Goal: Task Accomplishment & Management: Complete application form

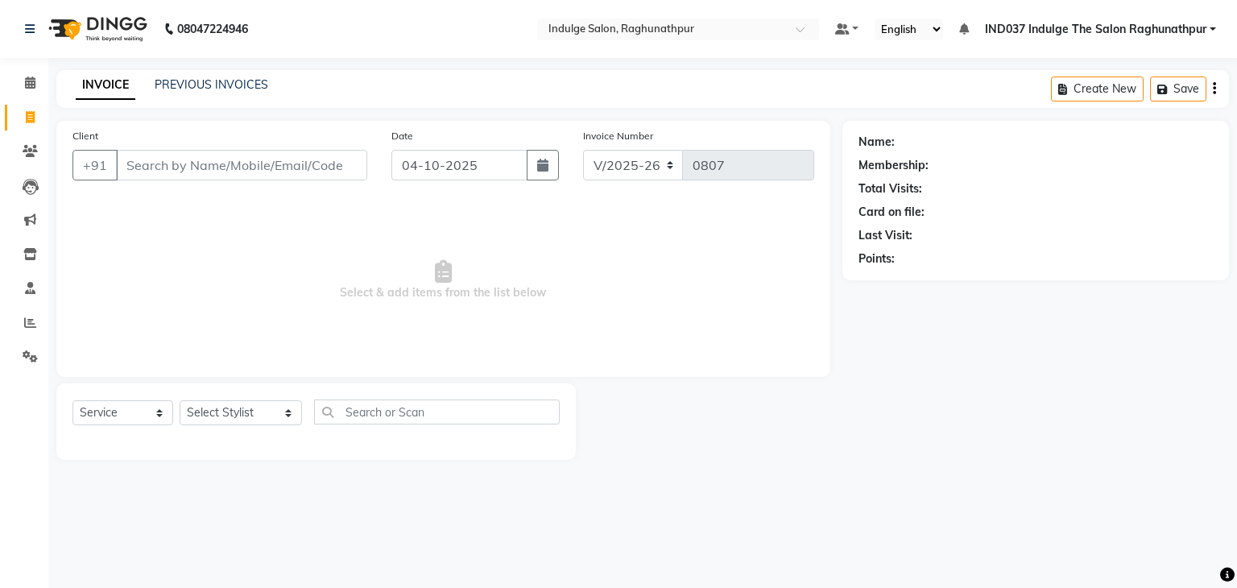
select select "7475"
select select "service"
click at [38, 290] on span at bounding box center [30, 288] width 28 height 19
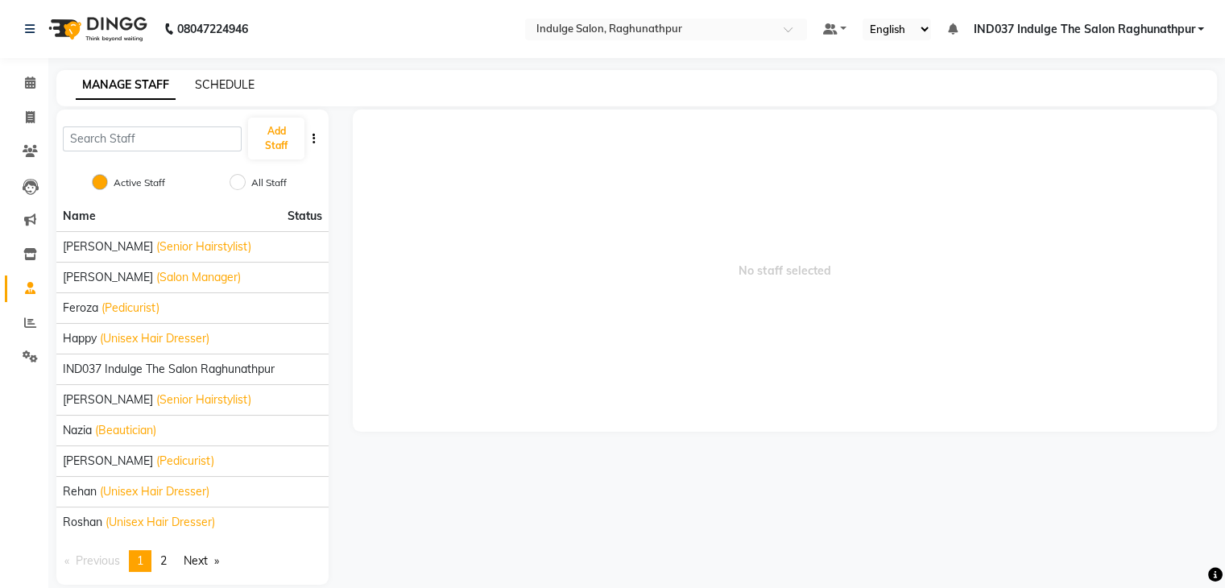
click at [228, 81] on link "SCHEDULE" at bounding box center [225, 84] width 60 height 14
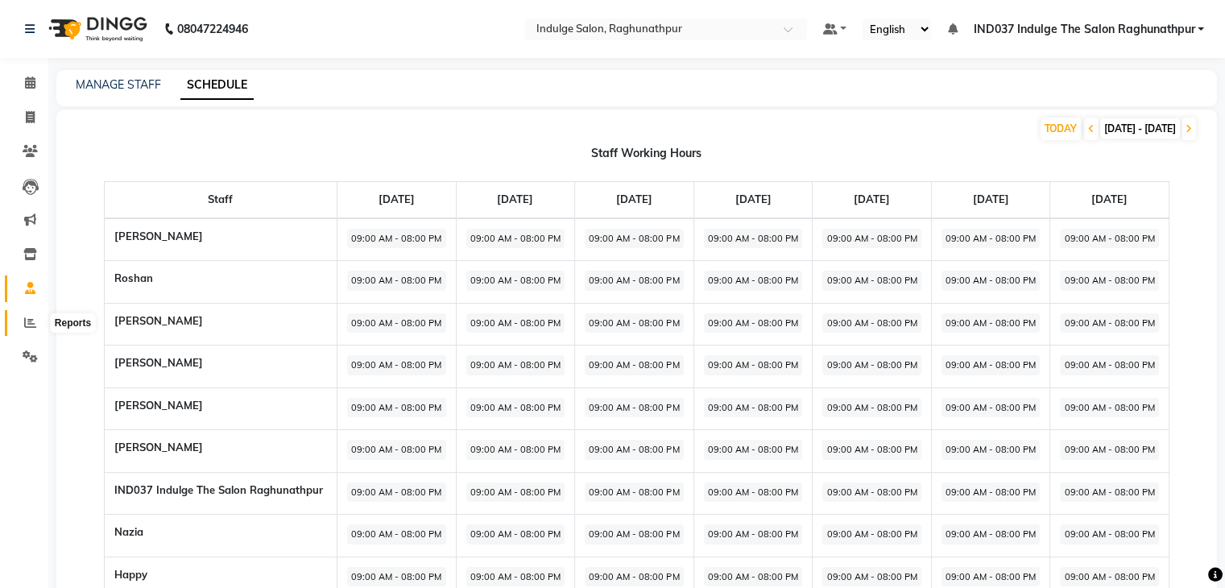
click at [31, 325] on icon at bounding box center [30, 322] width 12 height 12
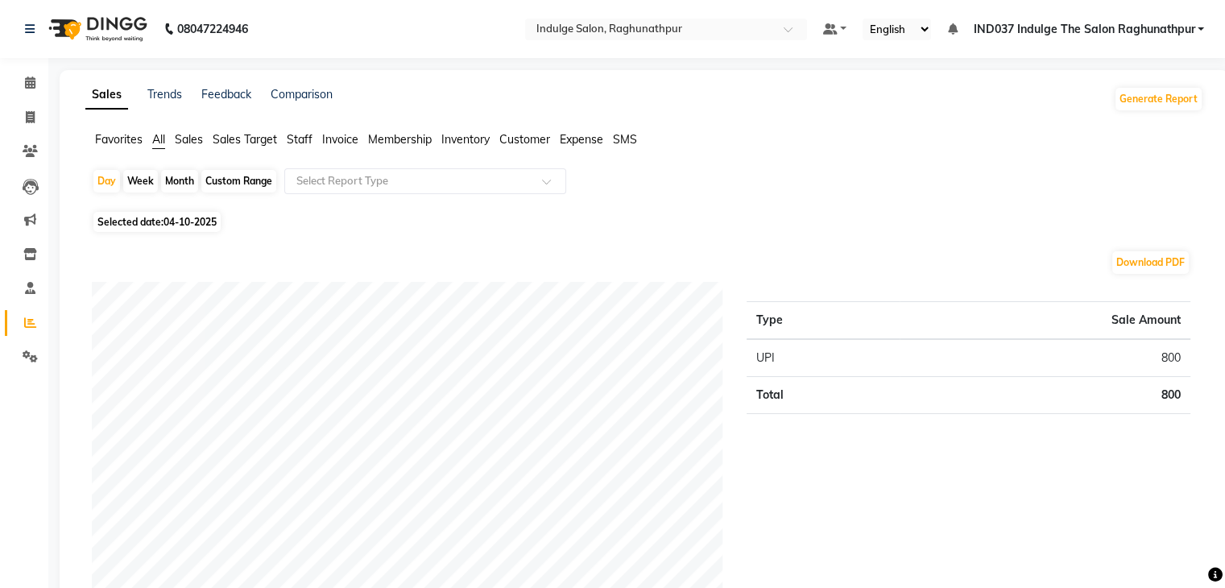
click at [302, 136] on span "Staff" at bounding box center [300, 139] width 26 height 14
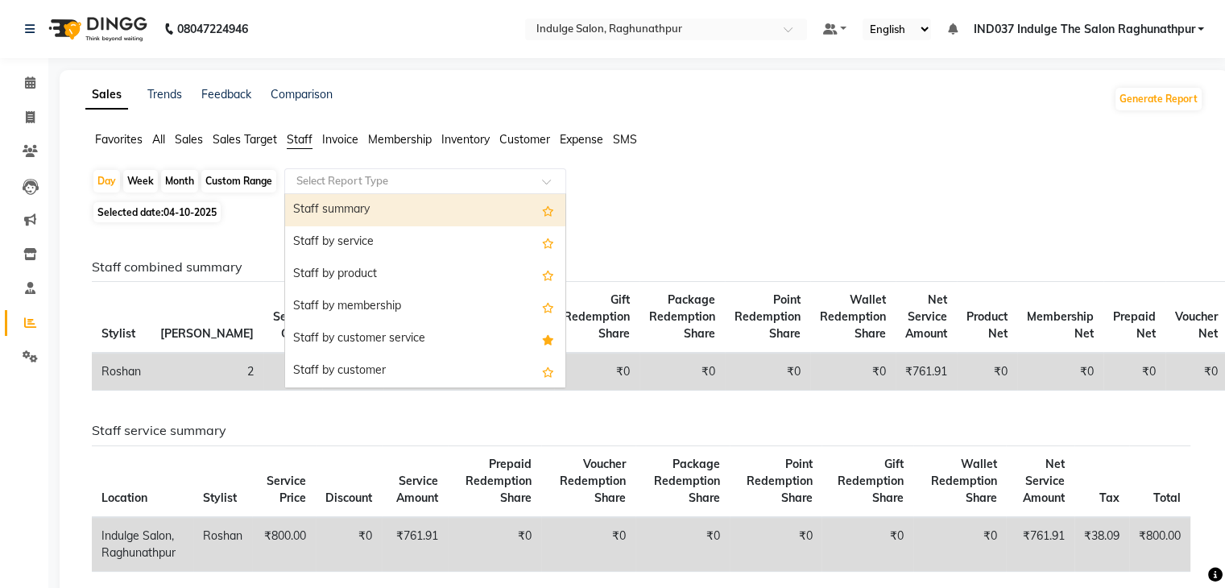
click at [548, 180] on span at bounding box center [552, 186] width 20 height 16
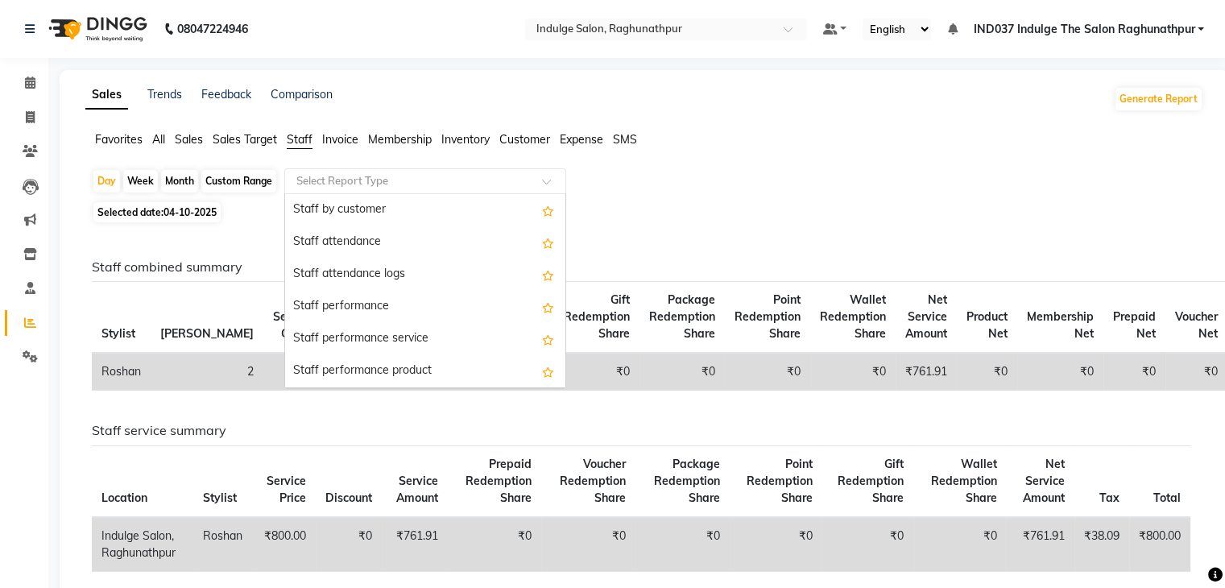
scroll to position [174, 0]
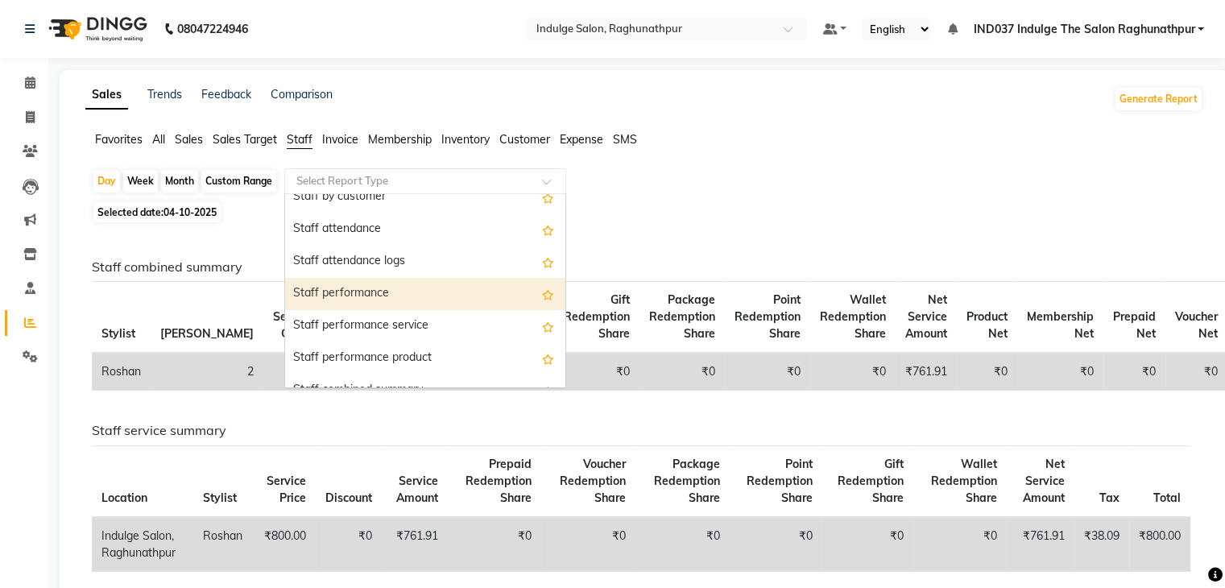
click at [351, 293] on div "Staff performance" at bounding box center [425, 294] width 280 height 32
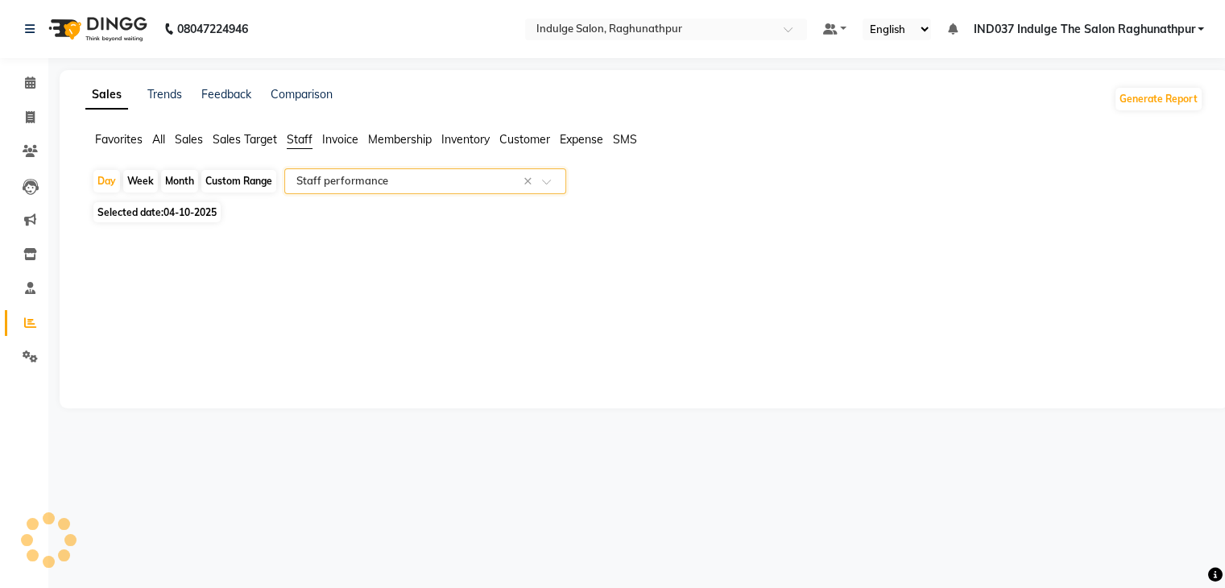
select select "full_report"
select select "pdf"
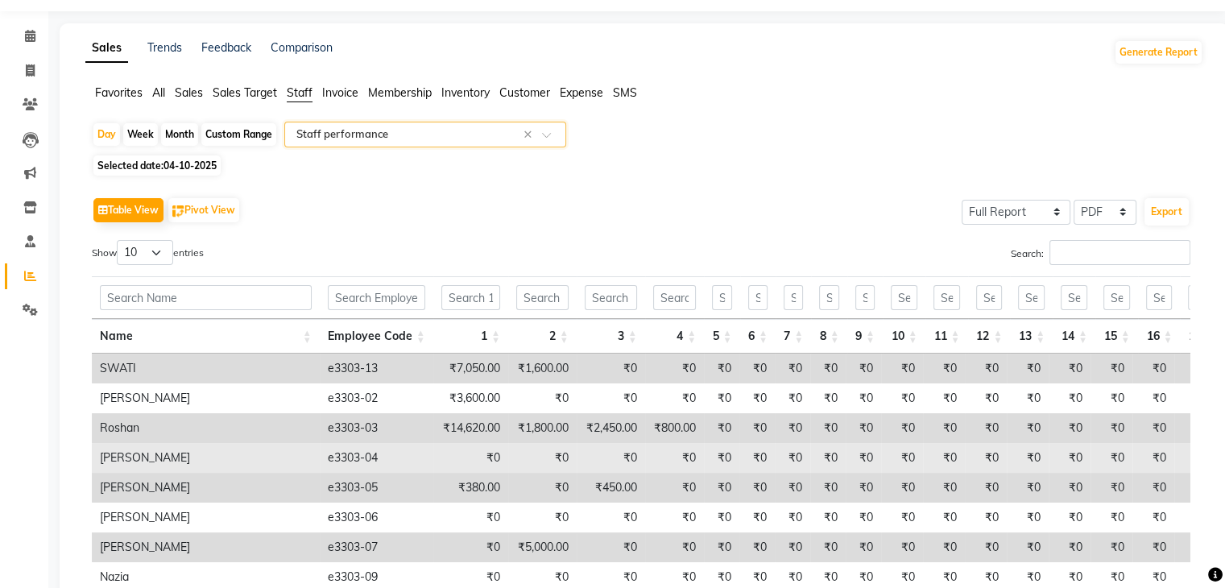
scroll to position [45, 0]
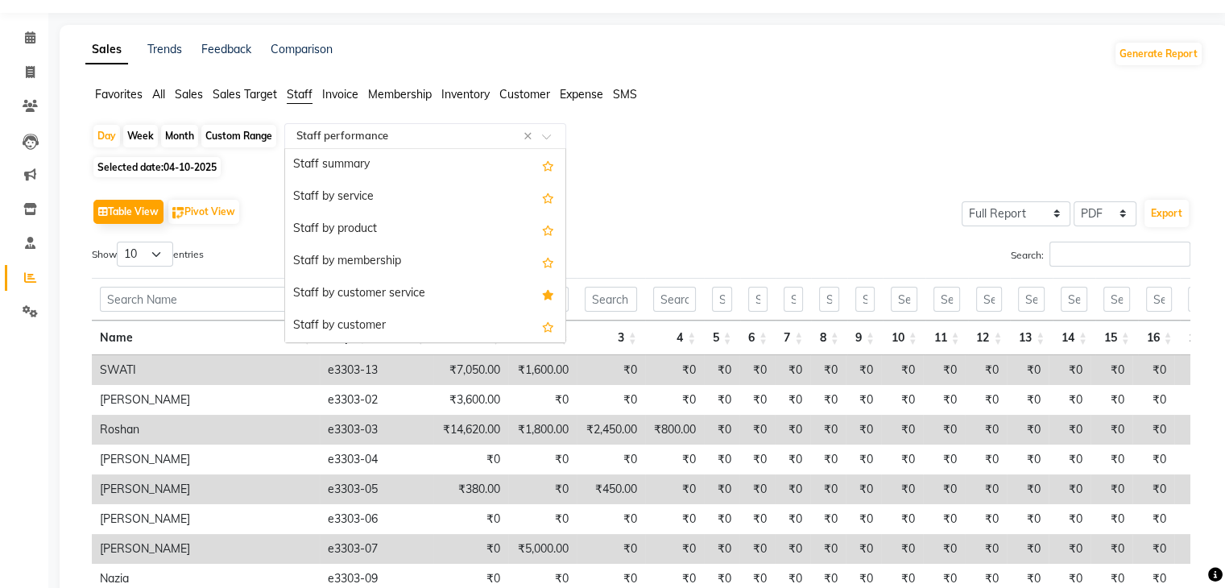
click at [544, 138] on span at bounding box center [552, 141] width 20 height 16
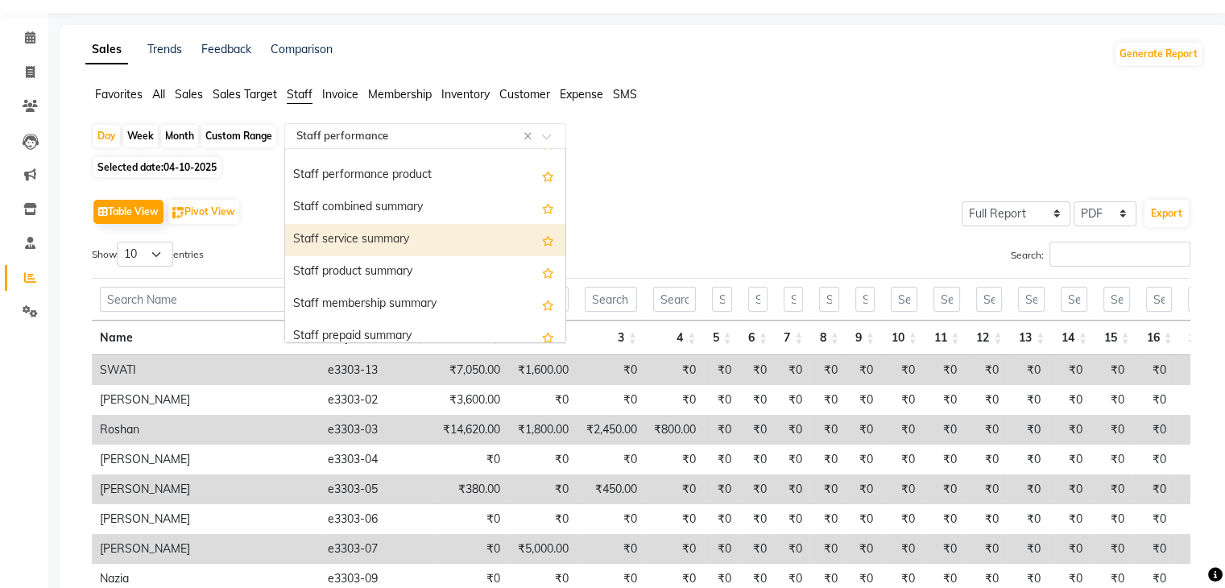
click at [360, 235] on div "Staff service summary" at bounding box center [425, 240] width 280 height 32
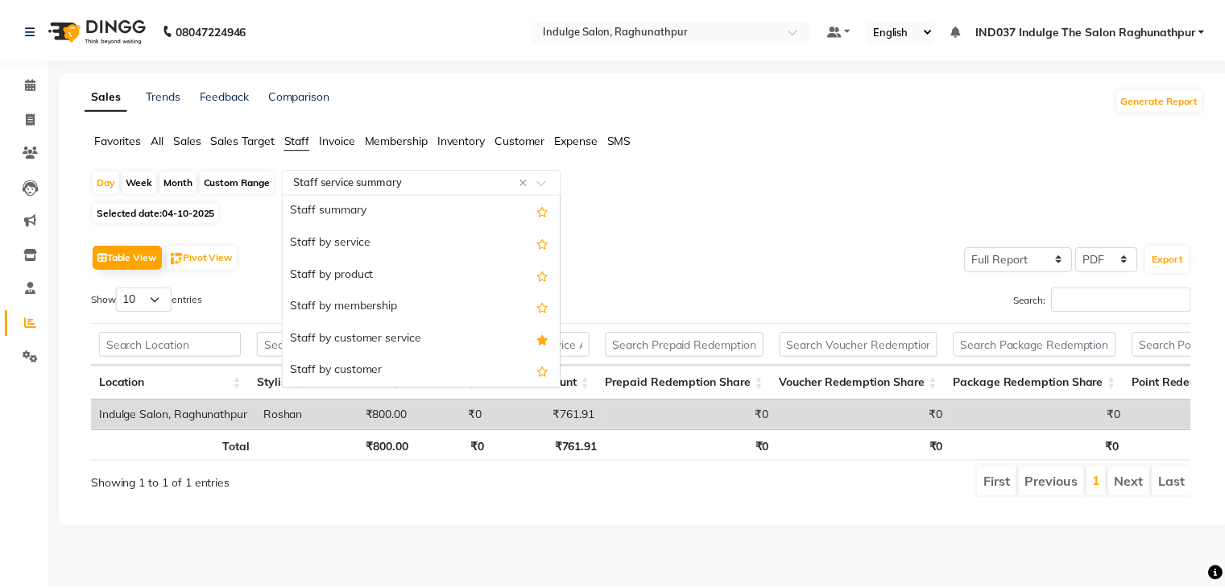
scroll to position [386, 0]
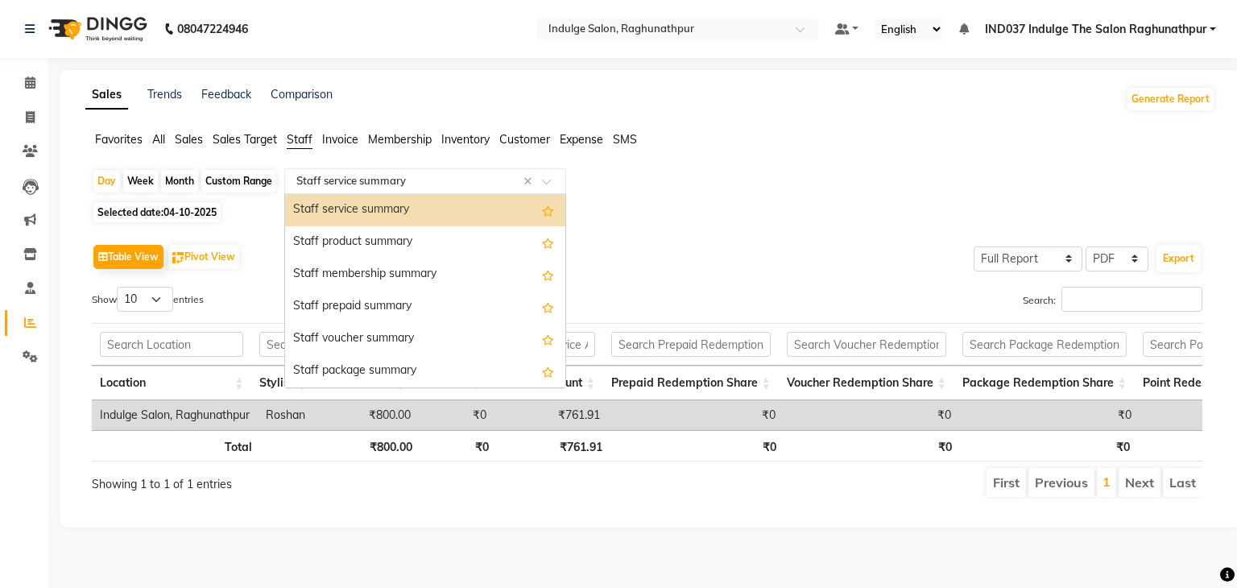
click at [547, 181] on span at bounding box center [552, 186] width 20 height 16
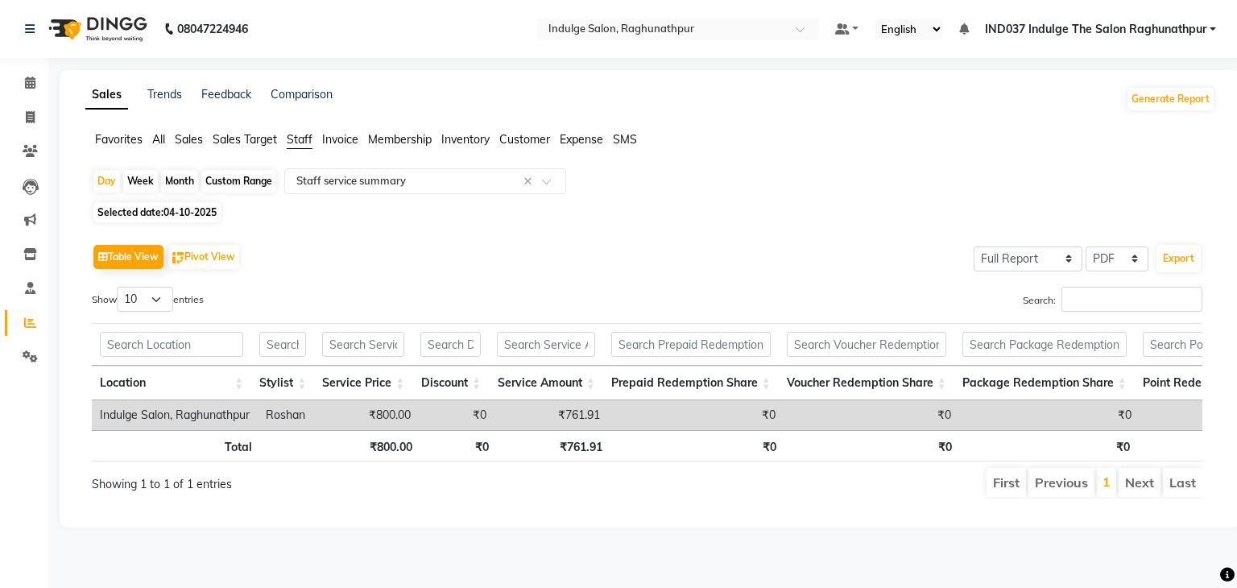
click at [196, 142] on span "Sales" at bounding box center [189, 139] width 28 height 14
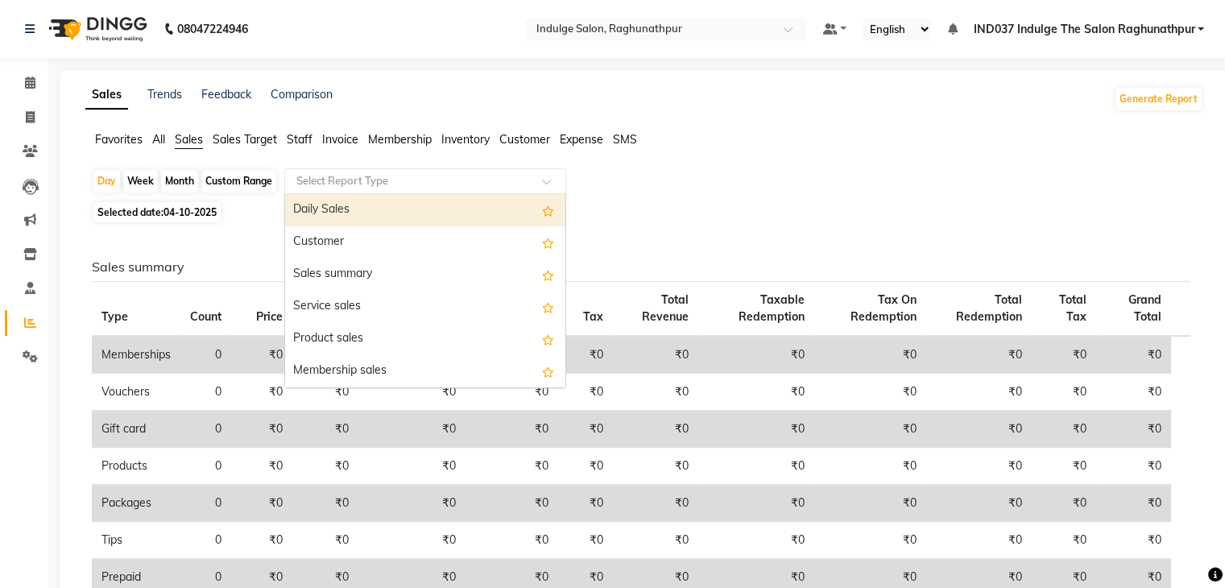
click at [549, 183] on span at bounding box center [552, 186] width 20 height 16
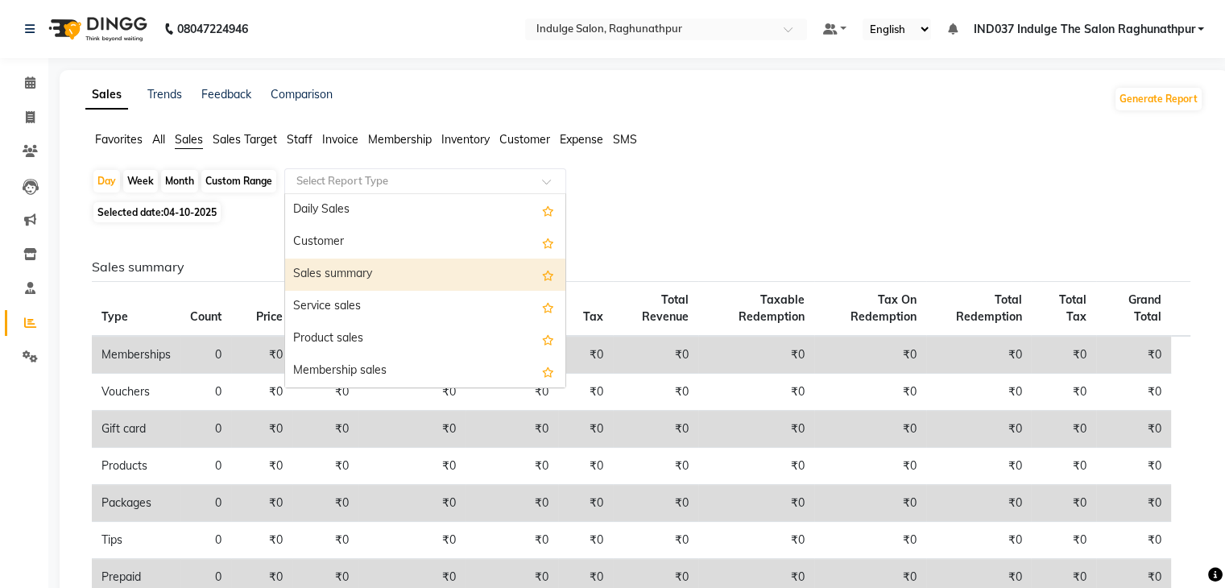
click at [371, 271] on div "Sales summary" at bounding box center [425, 274] width 280 height 32
select select "full_report"
select select "pdf"
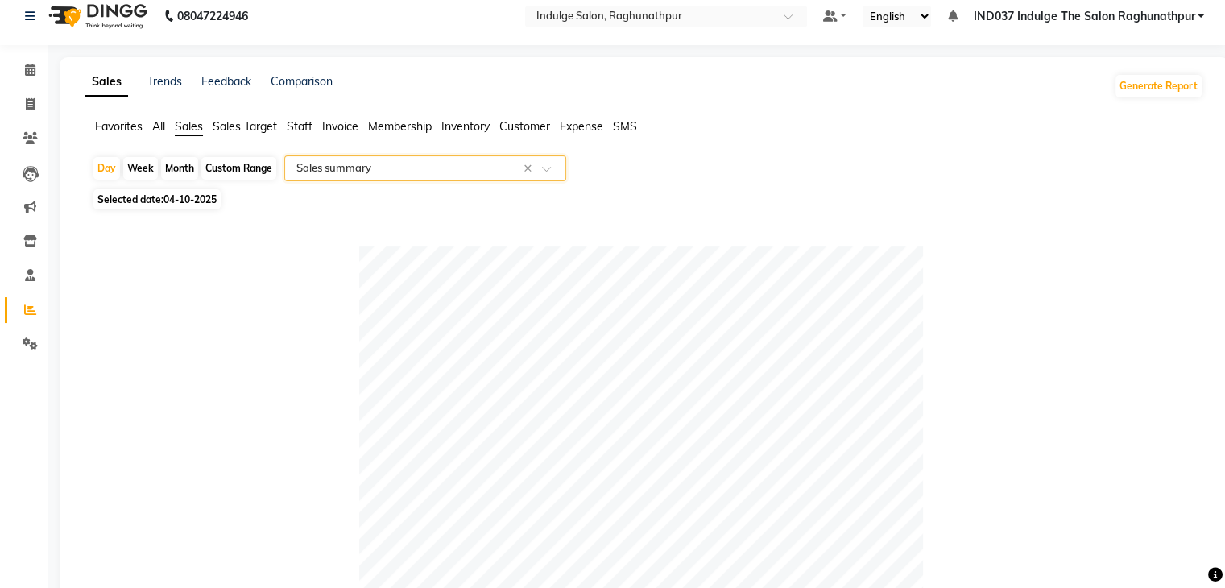
scroll to position [0, 0]
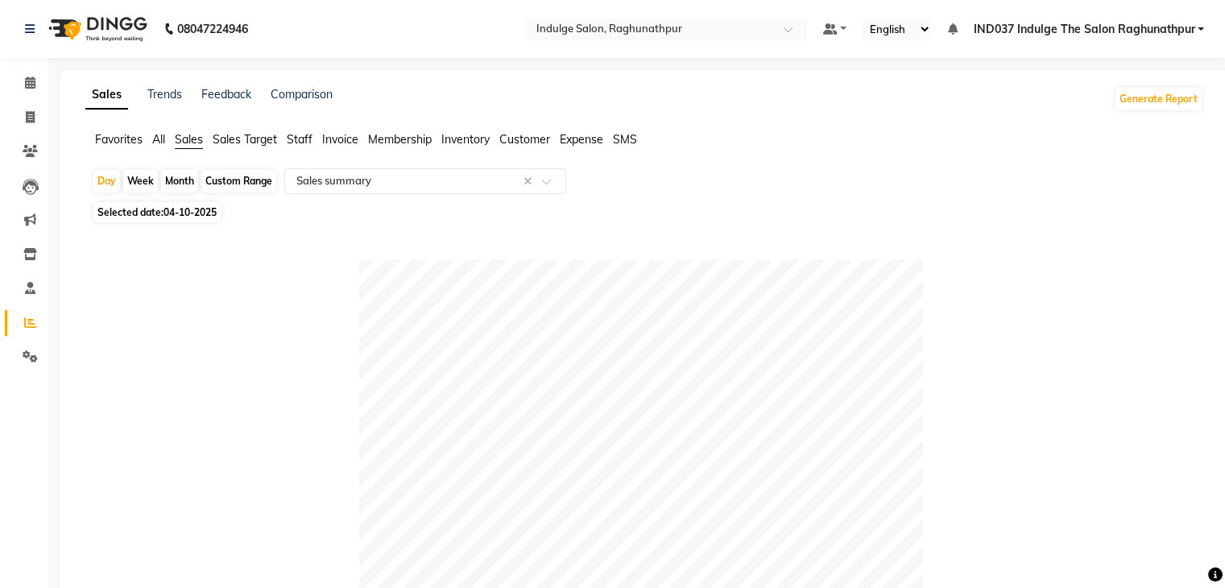
click at [183, 183] on div "Month" at bounding box center [179, 181] width 37 height 23
select select "10"
select select "2025"
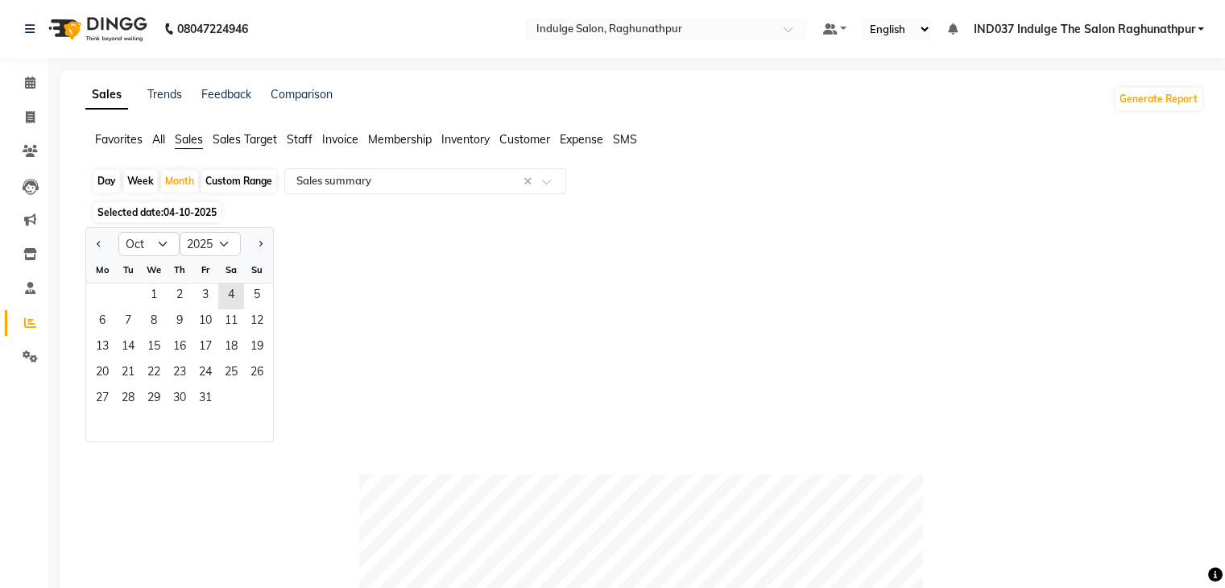
click at [230, 184] on div "Custom Range" at bounding box center [238, 181] width 75 height 23
select select "10"
select select "2025"
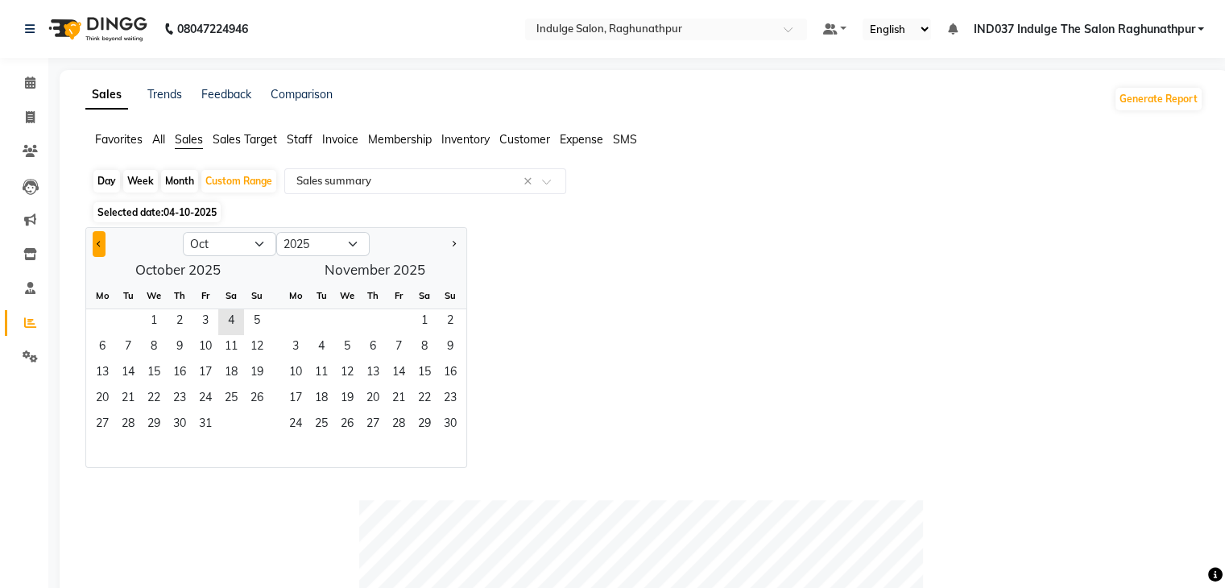
click at [101, 239] on button "Previous month" at bounding box center [99, 244] width 13 height 26
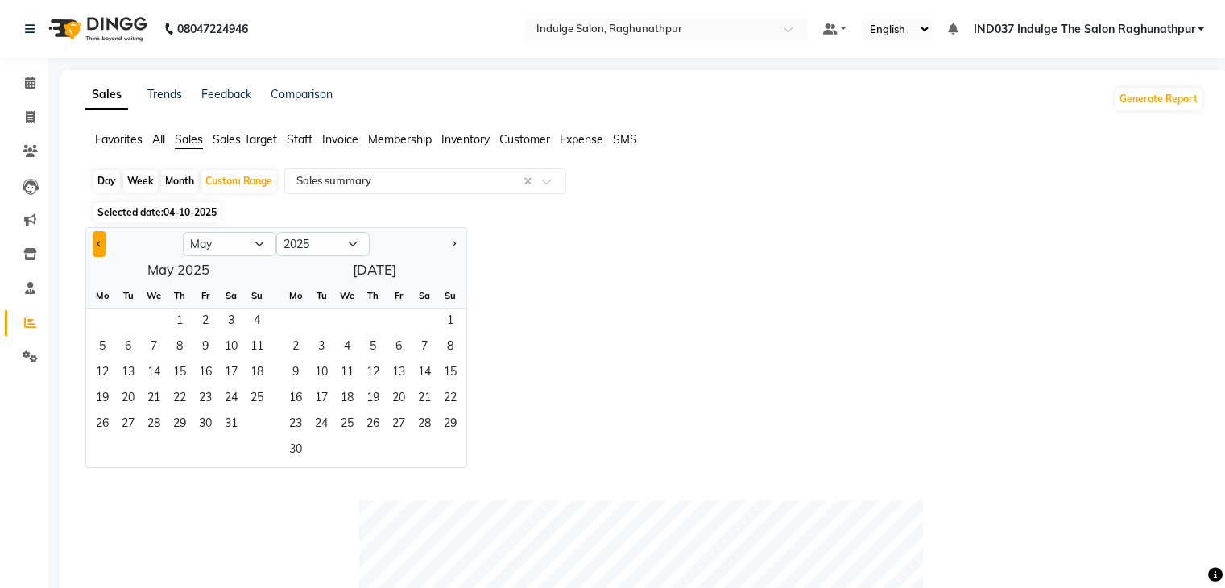
click at [101, 239] on button "Previous month" at bounding box center [99, 244] width 13 height 26
select select "1"
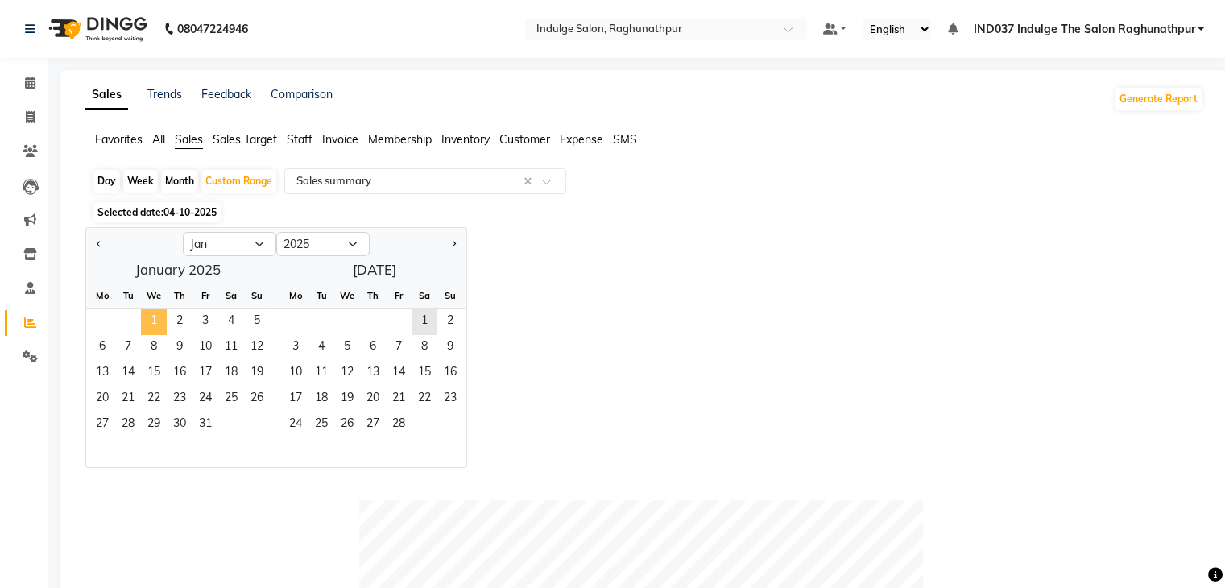
click at [151, 319] on span "1" at bounding box center [154, 322] width 26 height 26
click at [209, 425] on span "31" at bounding box center [205, 425] width 26 height 26
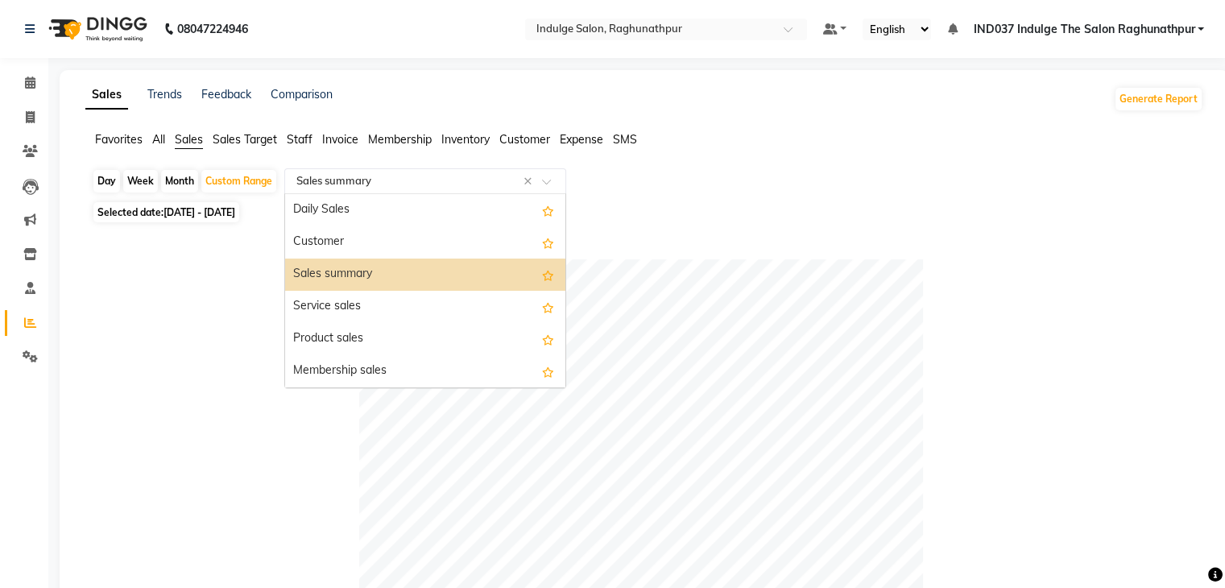
click at [548, 178] on span at bounding box center [552, 186] width 20 height 16
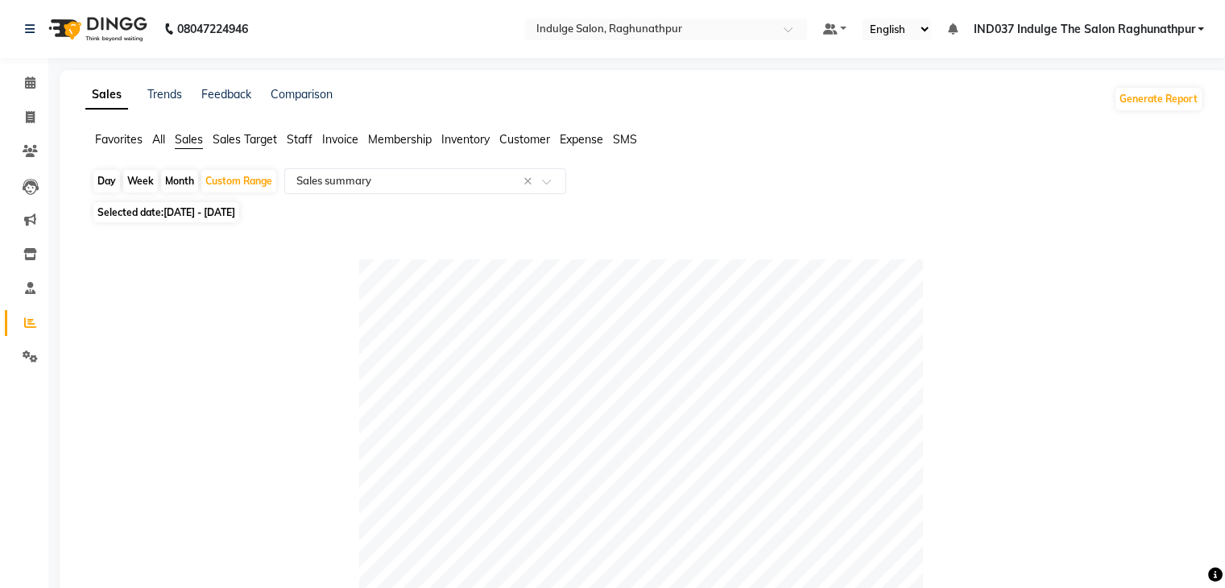
click at [25, 285] on icon at bounding box center [30, 288] width 10 height 12
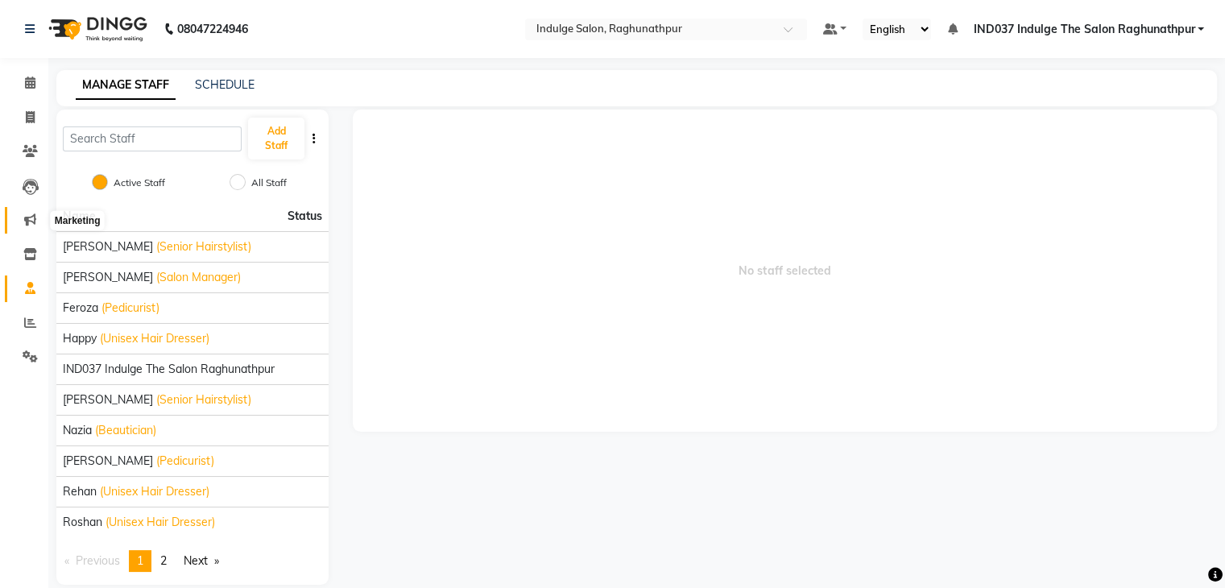
click at [27, 223] on icon at bounding box center [30, 219] width 12 height 12
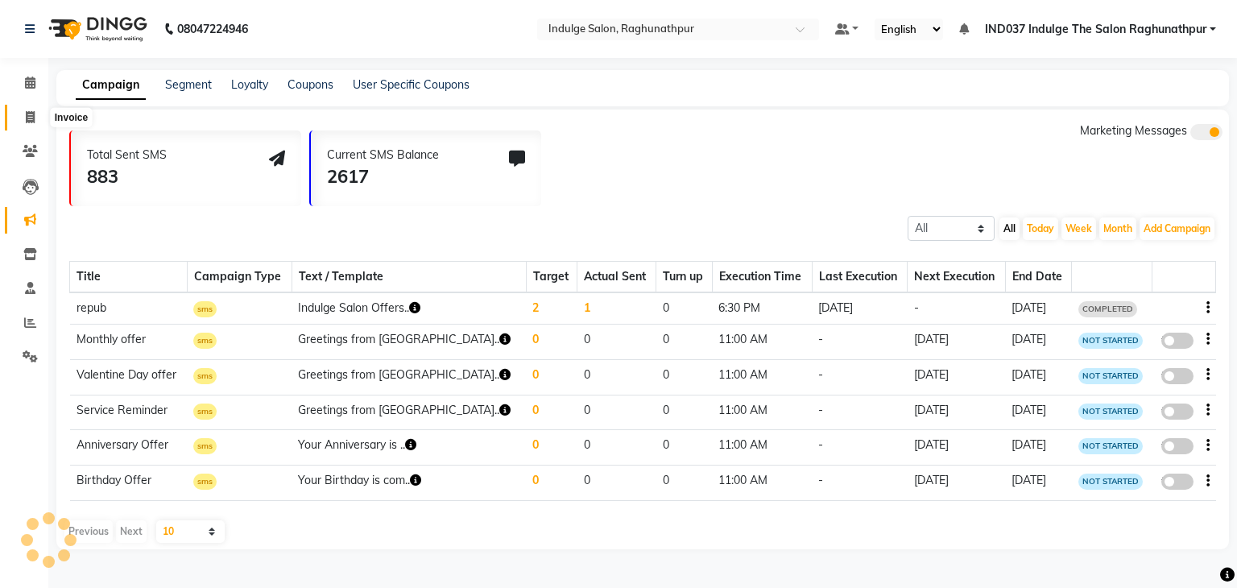
click at [32, 117] on icon at bounding box center [30, 117] width 9 height 12
select select "7475"
select select "service"
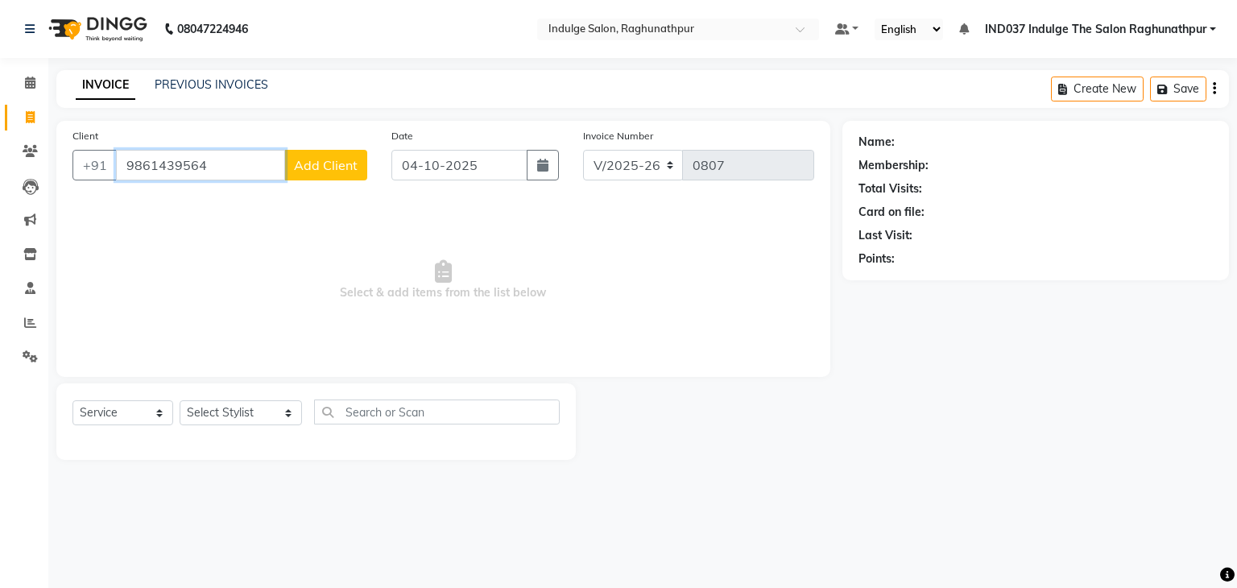
type input "9861439564"
click at [341, 171] on span "Add Client" at bounding box center [326, 165] width 64 height 16
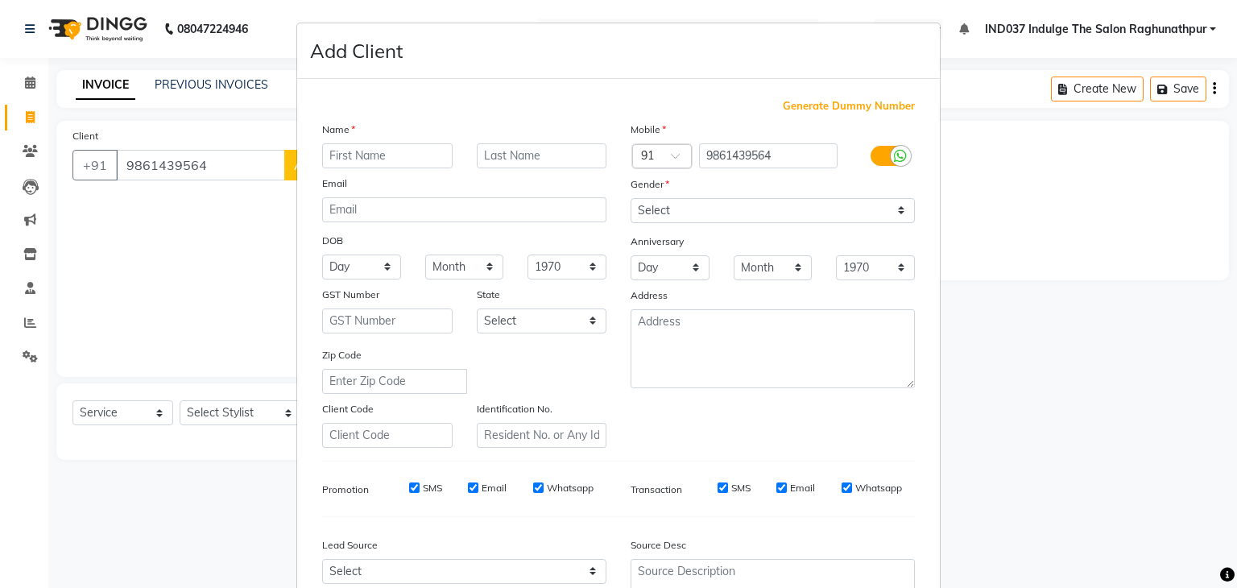
click at [399, 152] on input "text" at bounding box center [387, 155] width 130 height 25
type input "S. PRADNAN"
click at [894, 206] on select "Select [DEMOGRAPHIC_DATA] [DEMOGRAPHIC_DATA] Other Prefer Not To Say" at bounding box center [772, 210] width 284 height 25
select select "[DEMOGRAPHIC_DATA]"
click at [630, 199] on select "Select [DEMOGRAPHIC_DATA] [DEMOGRAPHIC_DATA] Other Prefer Not To Say" at bounding box center [772, 210] width 284 height 25
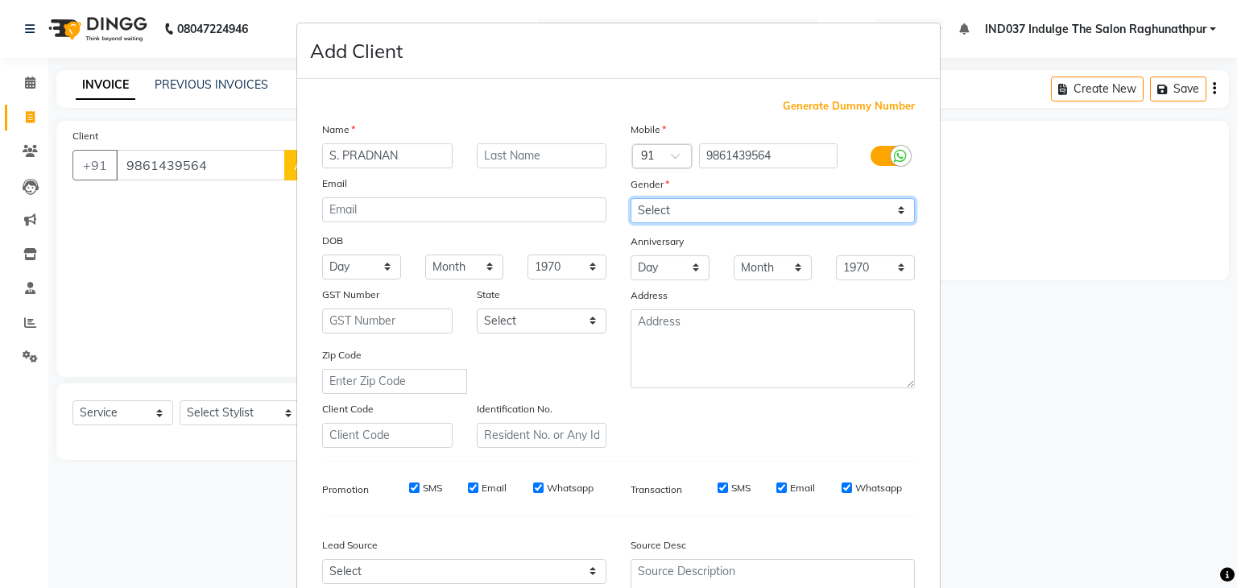
scroll to position [163, 0]
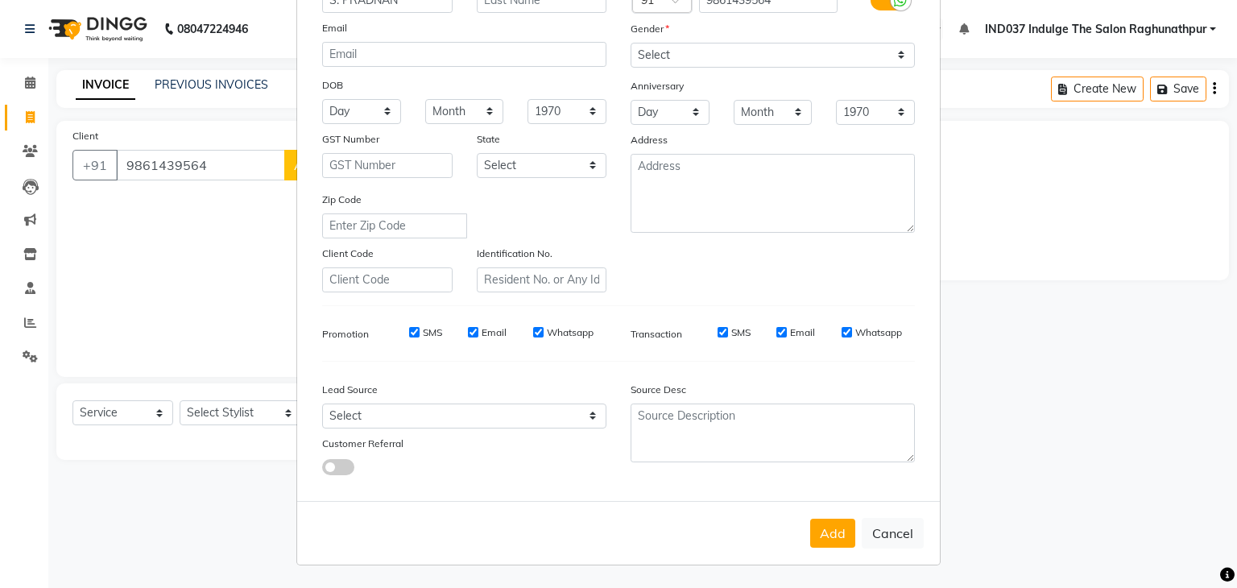
click at [776, 327] on input "Email" at bounding box center [781, 332] width 10 height 10
checkbox input "false"
click at [470, 328] on input "Email" at bounding box center [473, 332] width 10 height 10
checkbox input "false"
click at [589, 422] on select "Select" at bounding box center [464, 415] width 284 height 25
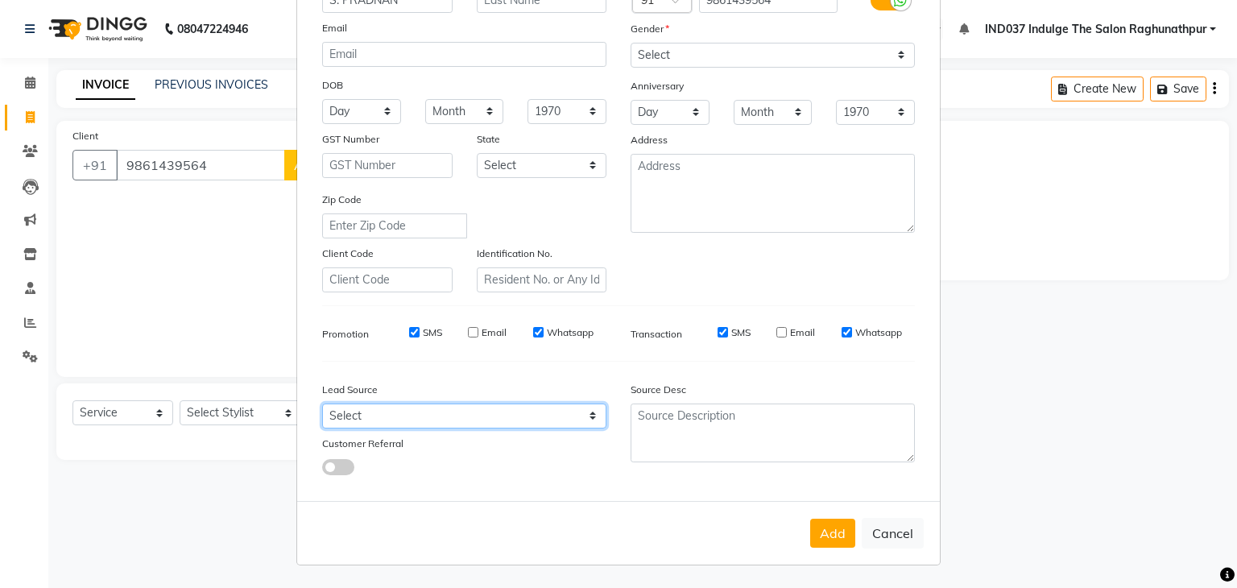
click at [586, 411] on select "Select" at bounding box center [464, 415] width 284 height 25
click at [322, 403] on select "Select" at bounding box center [464, 415] width 284 height 25
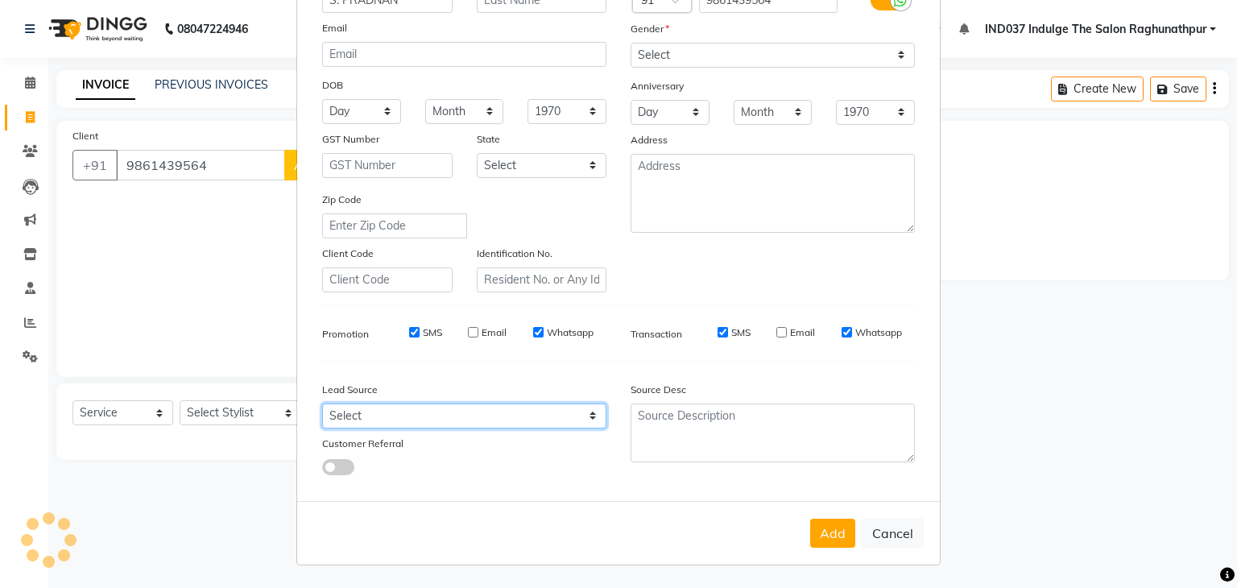
click at [333, 414] on select "Select" at bounding box center [464, 415] width 284 height 25
click at [322, 403] on select "Select" at bounding box center [464, 415] width 284 height 25
click at [586, 410] on select "Select" at bounding box center [464, 415] width 284 height 25
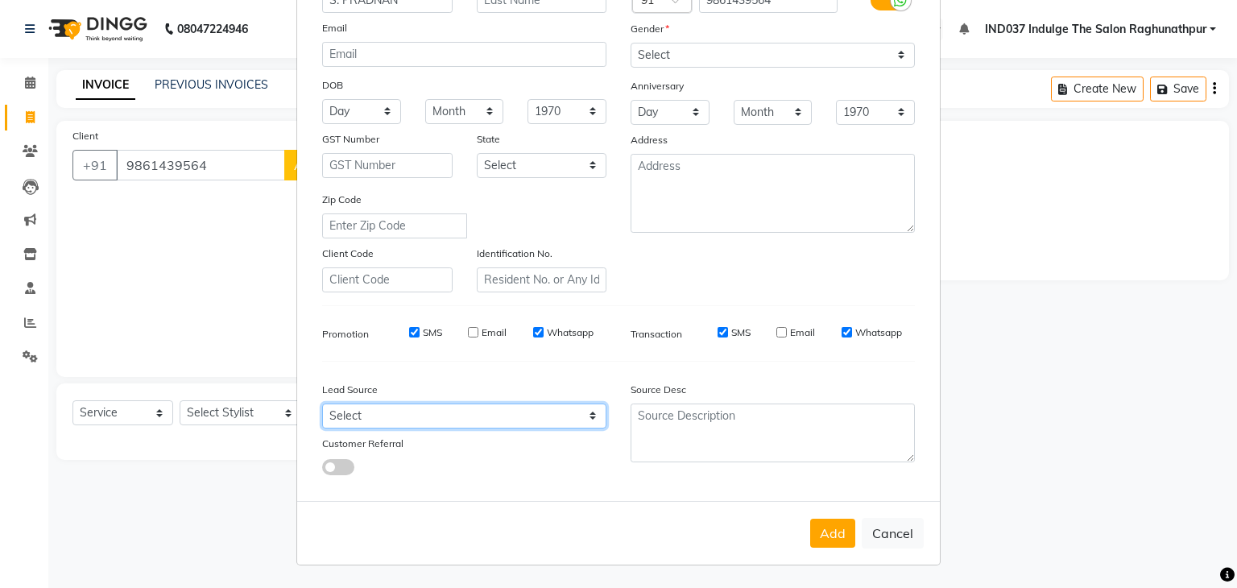
click at [586, 410] on select "Select" at bounding box center [464, 415] width 284 height 25
click at [366, 436] on label "Customer Referral" at bounding box center [362, 443] width 81 height 14
click at [585, 415] on select "Select" at bounding box center [464, 415] width 284 height 25
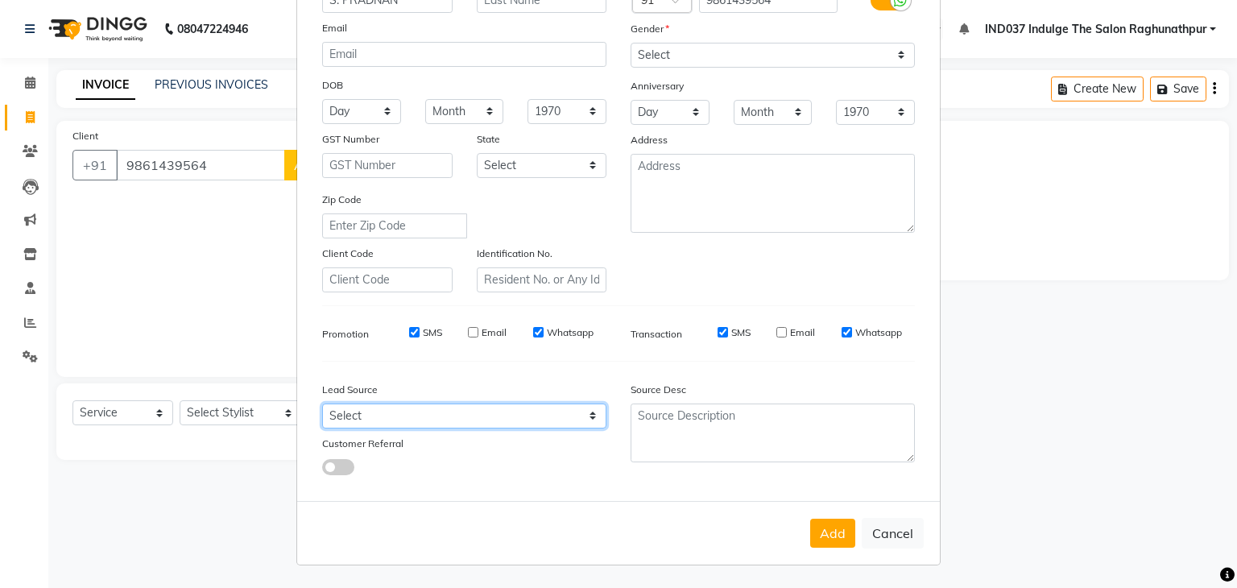
click at [322, 403] on select "Select" at bounding box center [464, 415] width 284 height 25
click at [831, 527] on button "Add" at bounding box center [832, 532] width 45 height 29
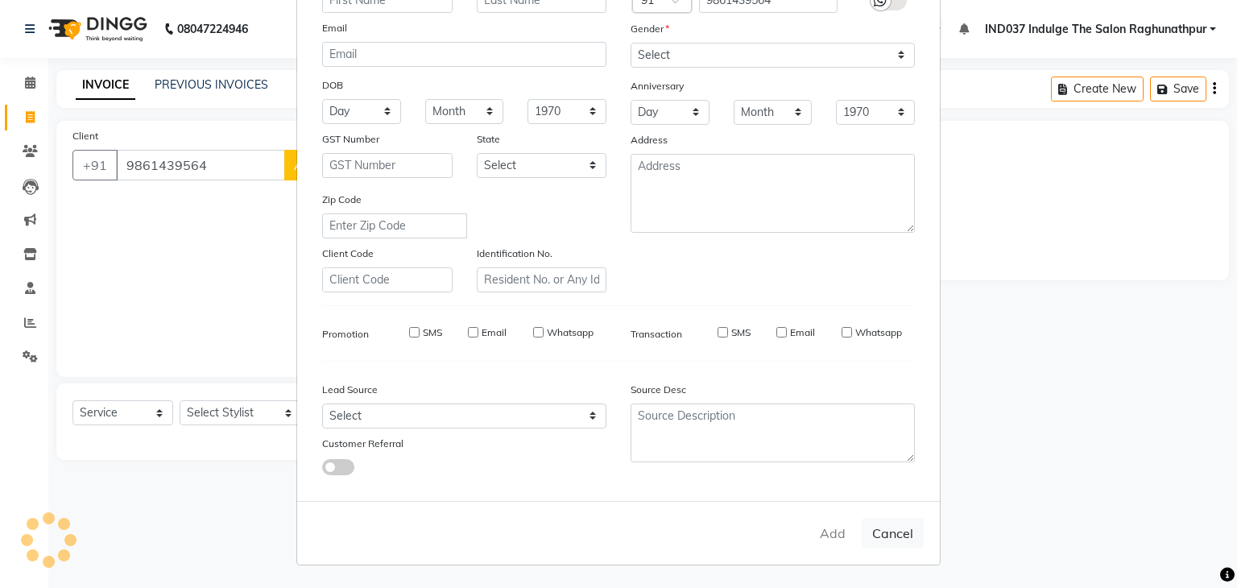
select select
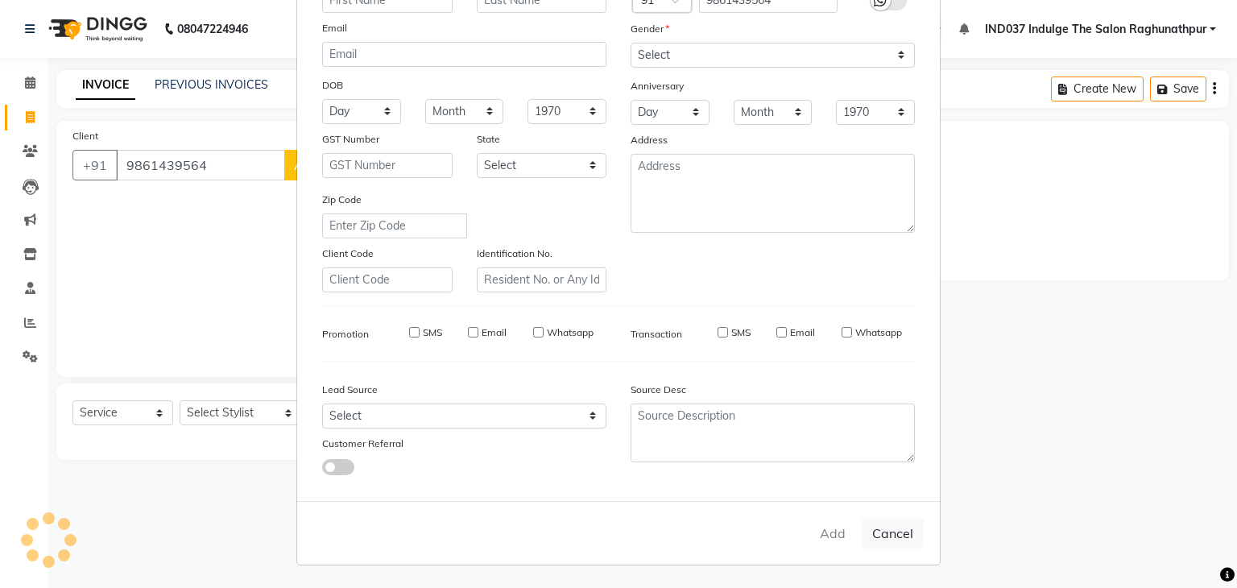
select select
checkbox input "false"
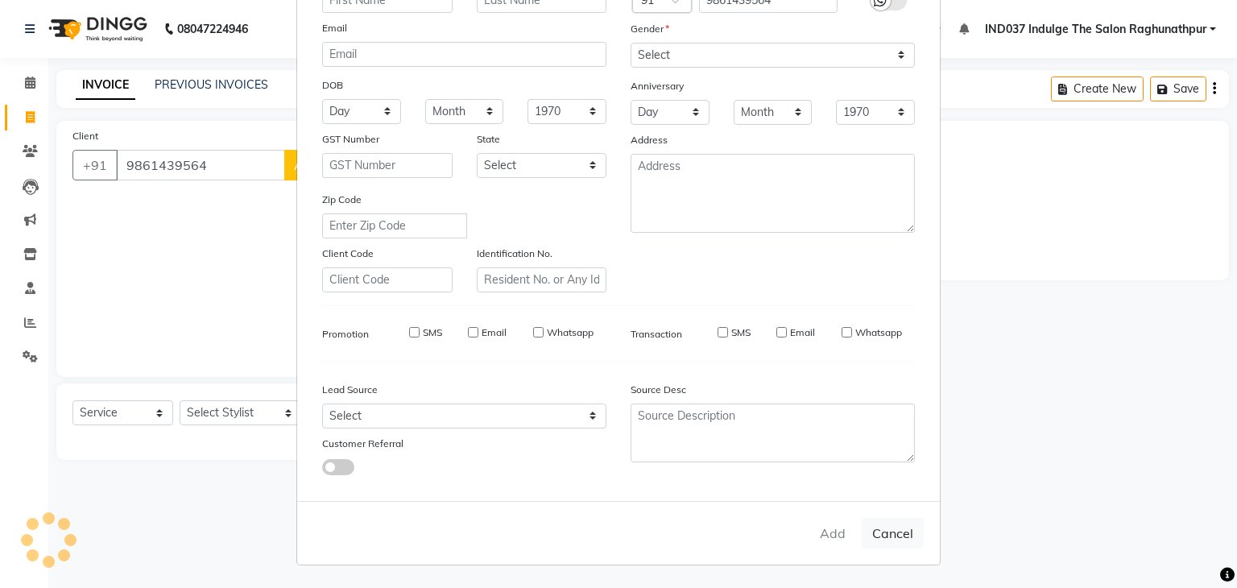
checkbox input "false"
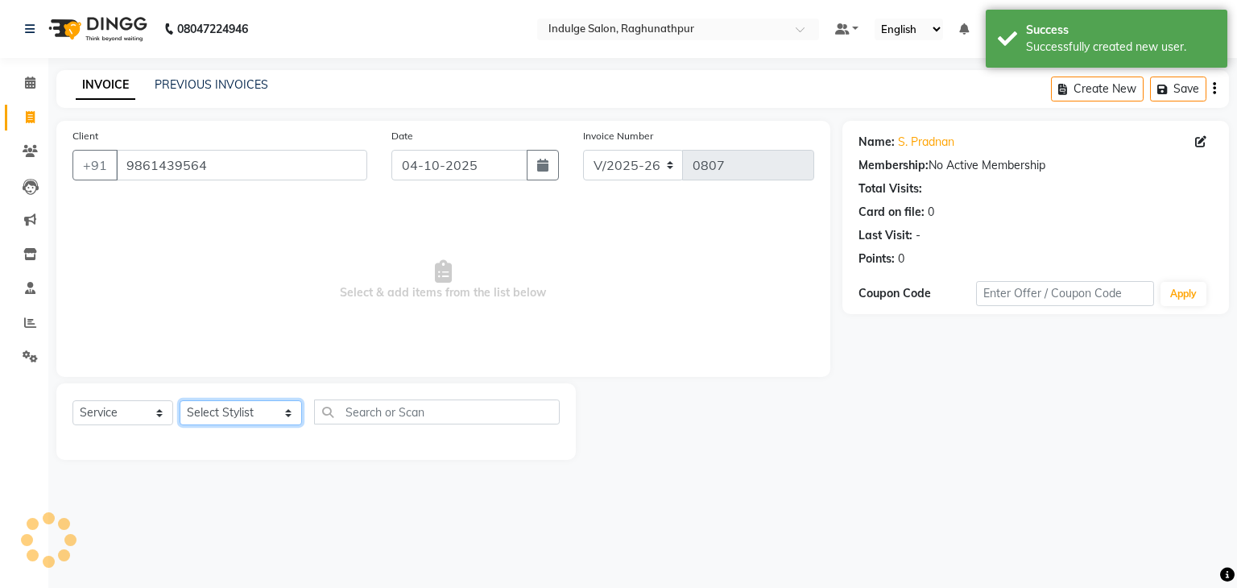
click at [282, 415] on select "Select Stylist [PERSON_NAME] Happy IND037 Indulge The Salon Raghunathpur [PERSO…" at bounding box center [241, 412] width 122 height 25
select select "66313"
click at [180, 401] on select "Select Stylist [PERSON_NAME] Happy IND037 Indulge The Salon Raghunathpur [PERSO…" at bounding box center [241, 412] width 122 height 25
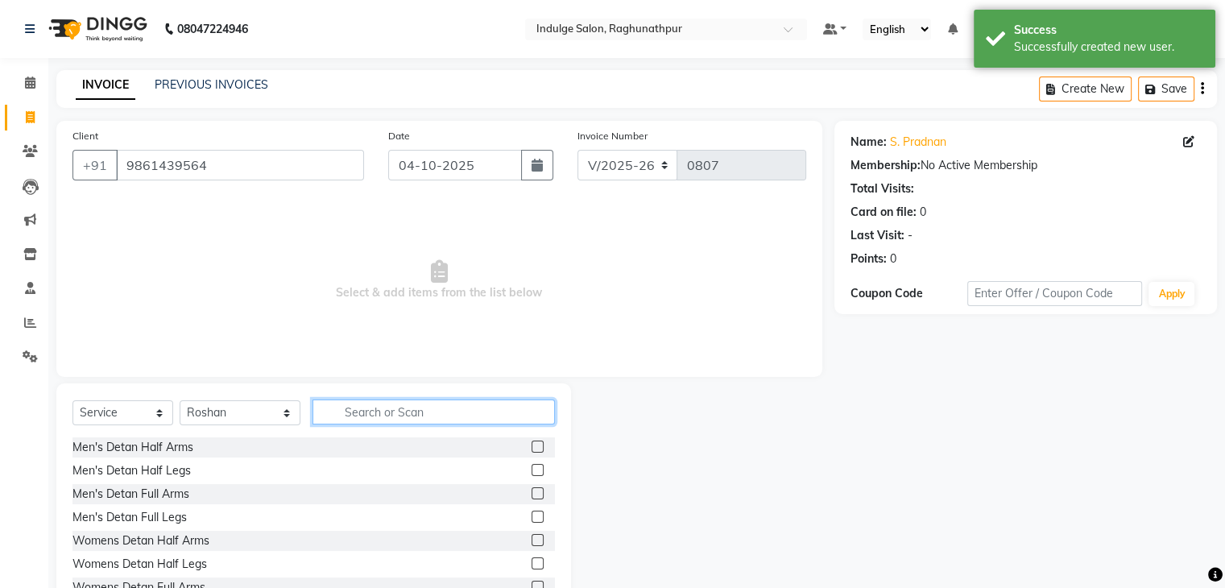
click at [375, 407] on input "text" at bounding box center [433, 411] width 242 height 25
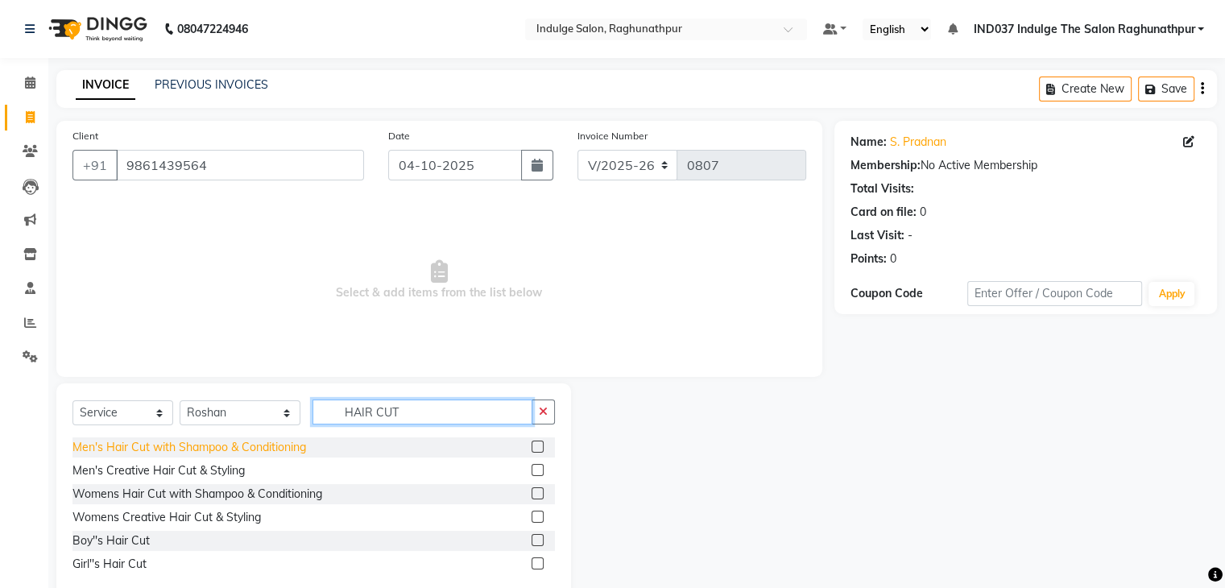
type input "HAIR CUT"
click at [189, 439] on div "Men's Hair Cut with Shampoo & Conditioning" at bounding box center [313, 447] width 482 height 20
click at [189, 448] on div "Men's Hair Cut with Shampoo & Conditioning" at bounding box center [188, 447] width 233 height 17
checkbox input "false"
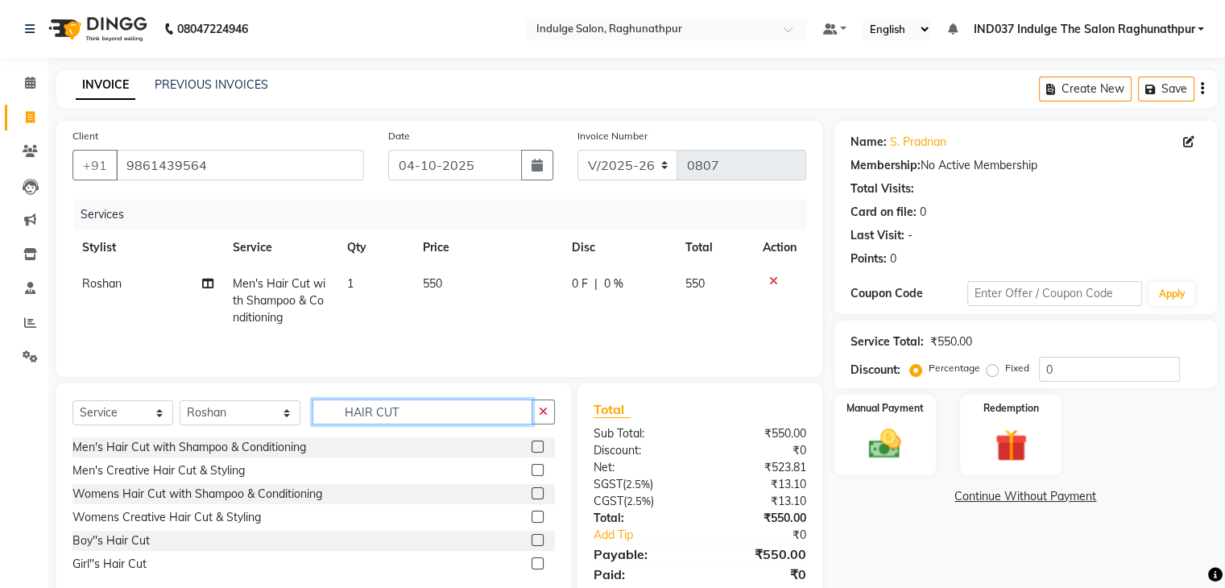
click at [407, 407] on input "HAIR CUT" at bounding box center [421, 411] width 219 height 25
type input "H"
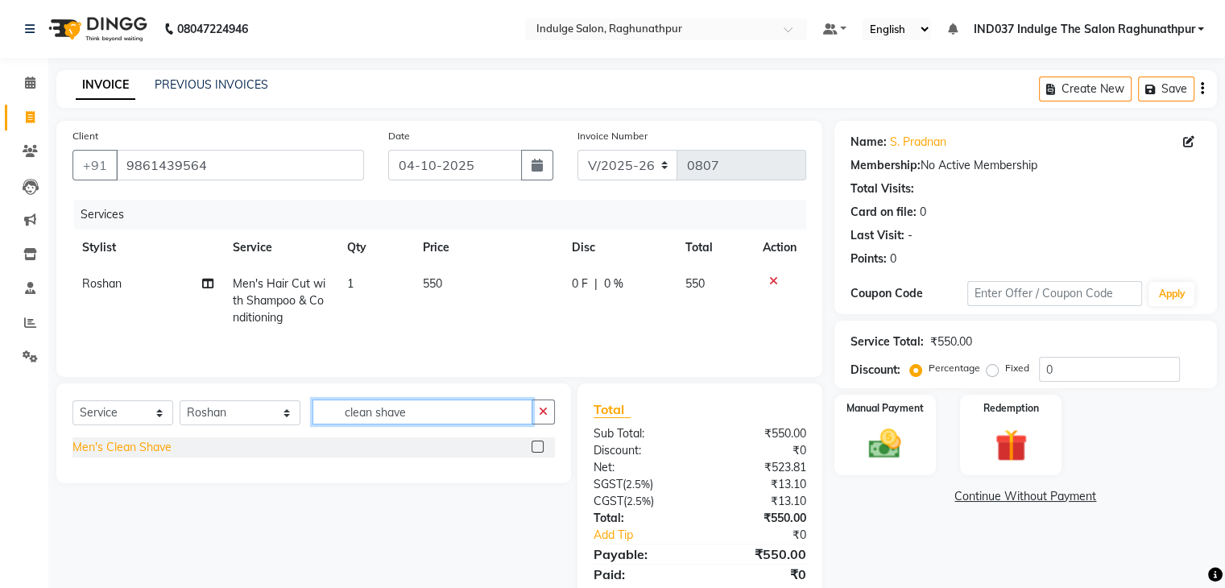
type input "clean shave"
click at [116, 451] on div "Men's Clean Shave" at bounding box center [121, 447] width 99 height 17
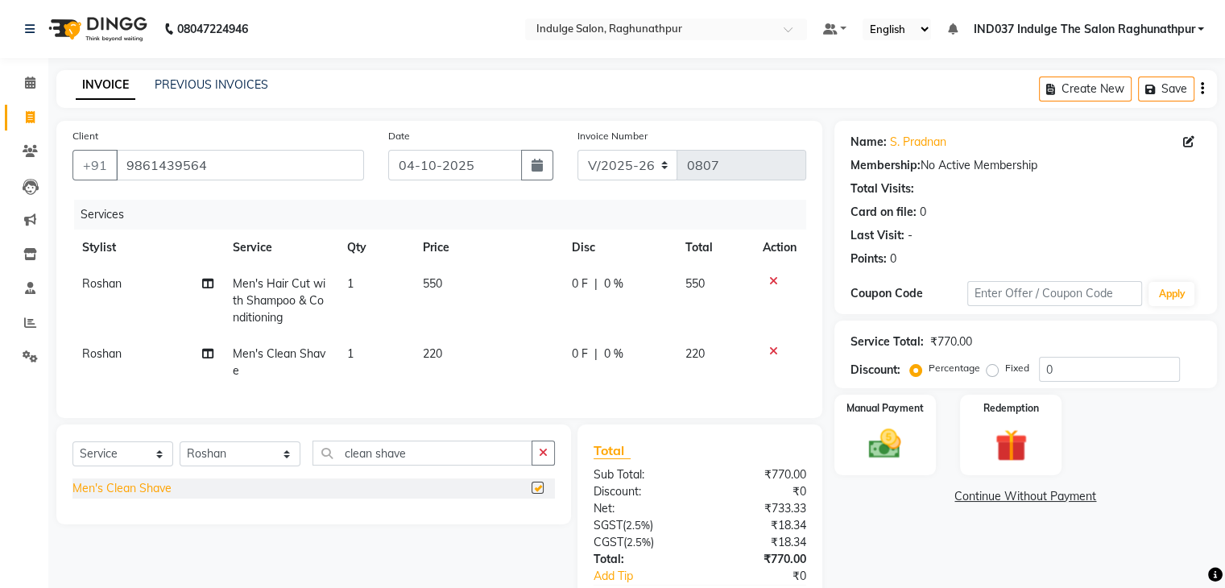
checkbox input "false"
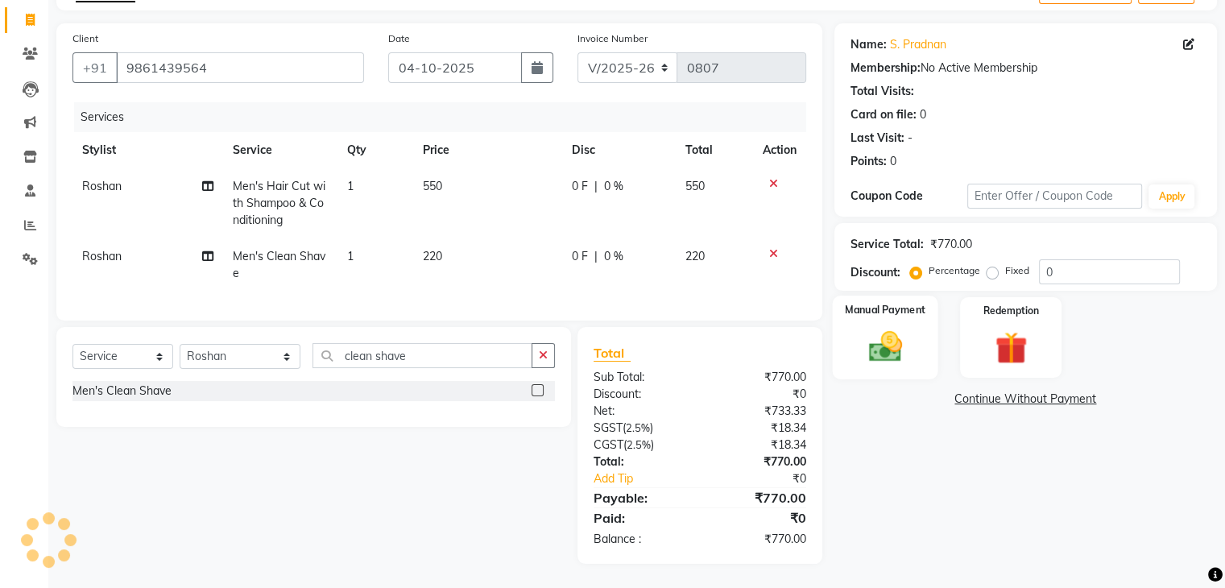
click at [890, 328] on img at bounding box center [884, 347] width 54 height 39
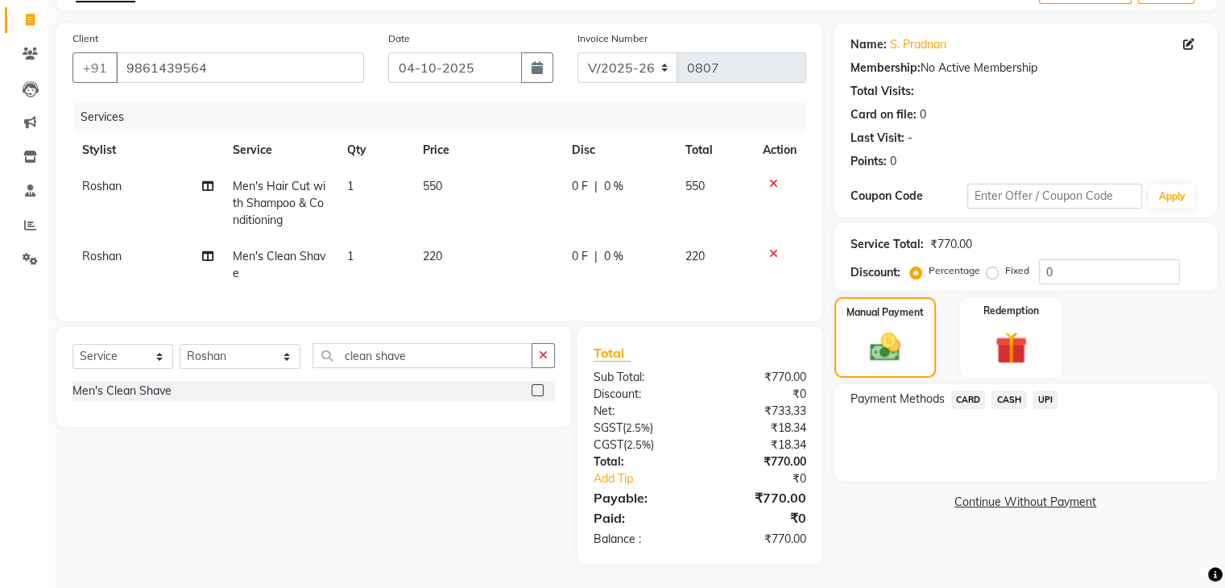
click at [1006, 390] on span "CASH" at bounding box center [1008, 399] width 35 height 19
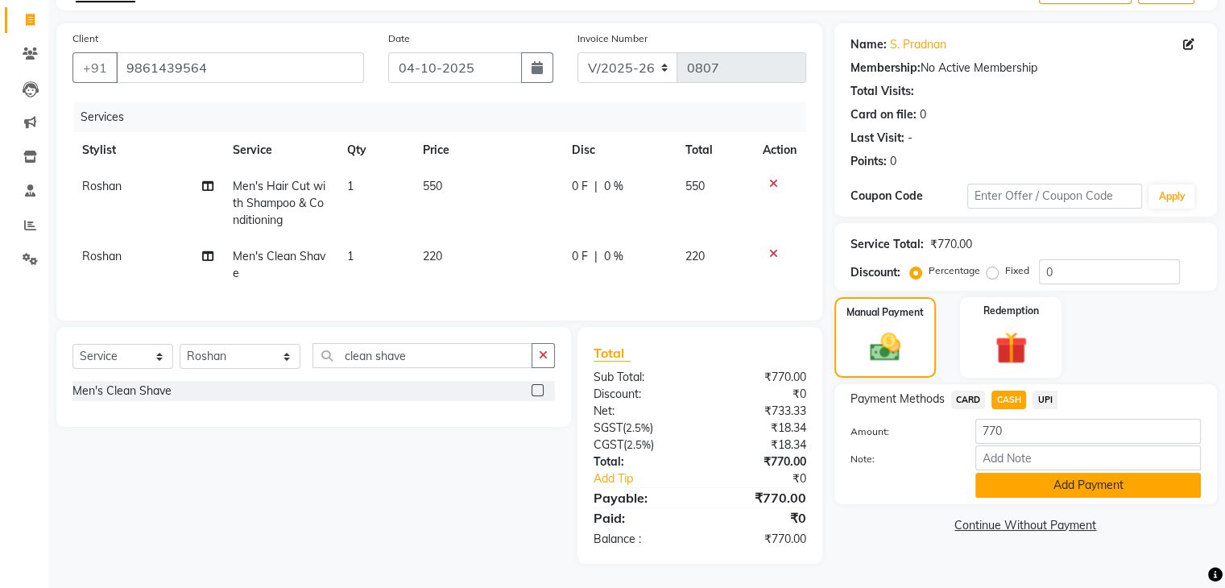
click at [1031, 473] on button "Add Payment" at bounding box center [1087, 485] width 225 height 25
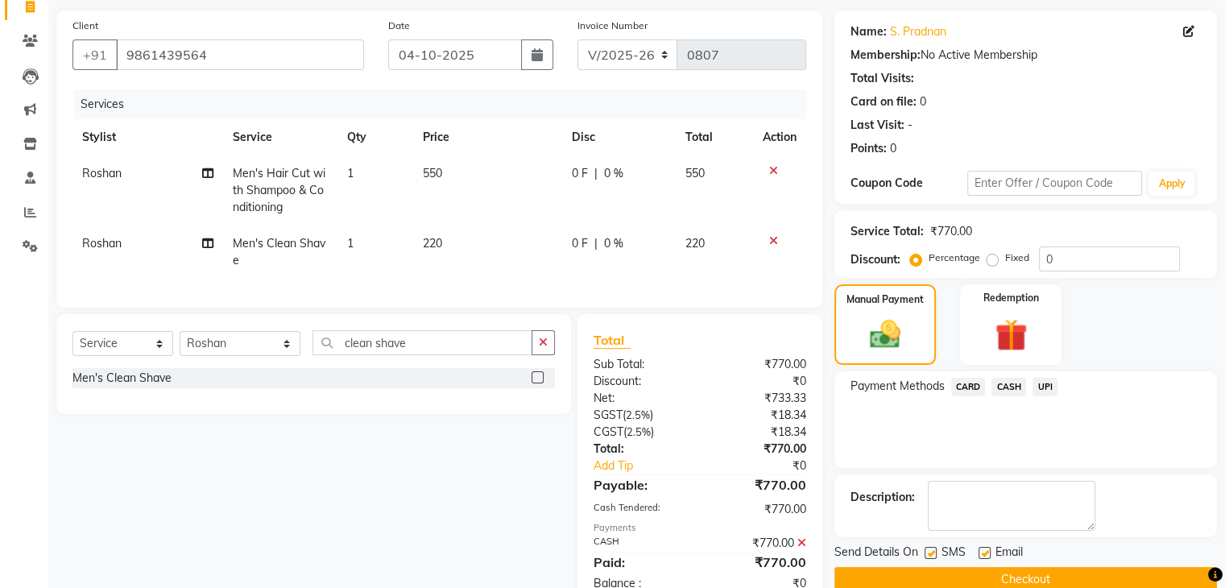
scroll to position [167, 0]
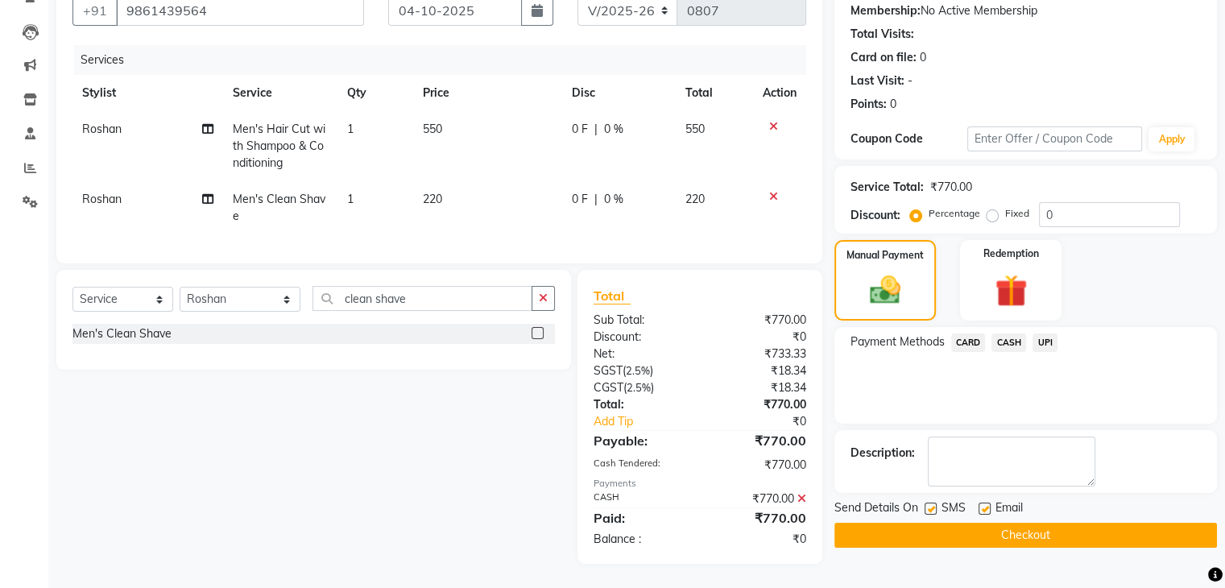
click at [983, 502] on label at bounding box center [984, 508] width 12 height 12
click at [983, 504] on input "checkbox" at bounding box center [983, 509] width 10 height 10
checkbox input "false"
click at [929, 502] on label at bounding box center [930, 508] width 12 height 12
click at [929, 504] on input "checkbox" at bounding box center [929, 509] width 10 height 10
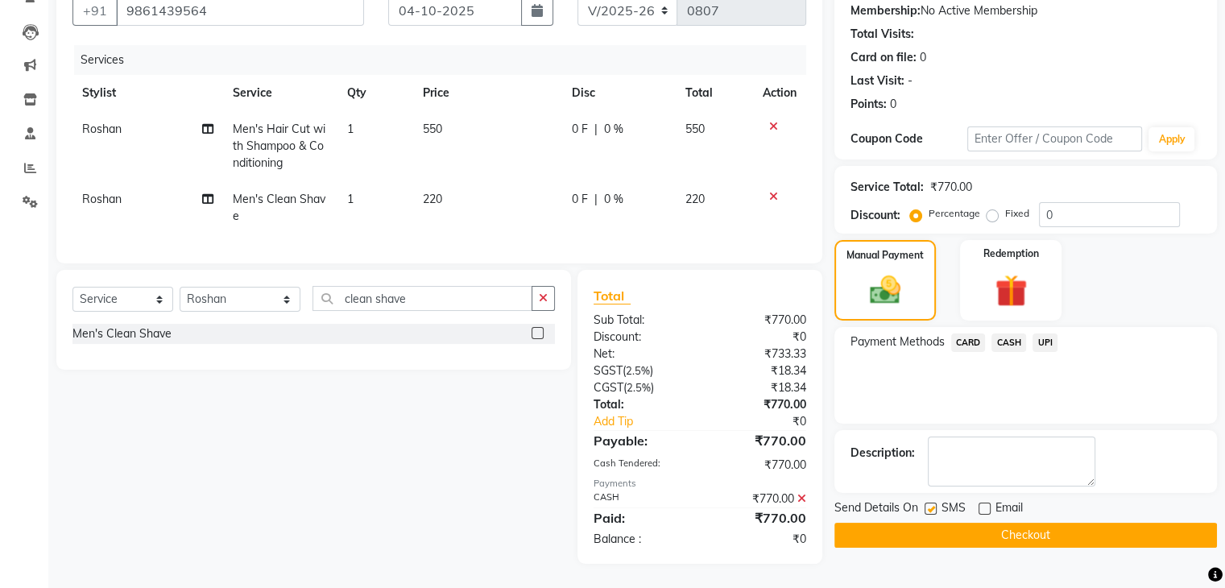
checkbox input "false"
click at [1006, 523] on button "Checkout" at bounding box center [1025, 535] width 382 height 25
